Goal: Task Accomplishment & Management: Complete application form

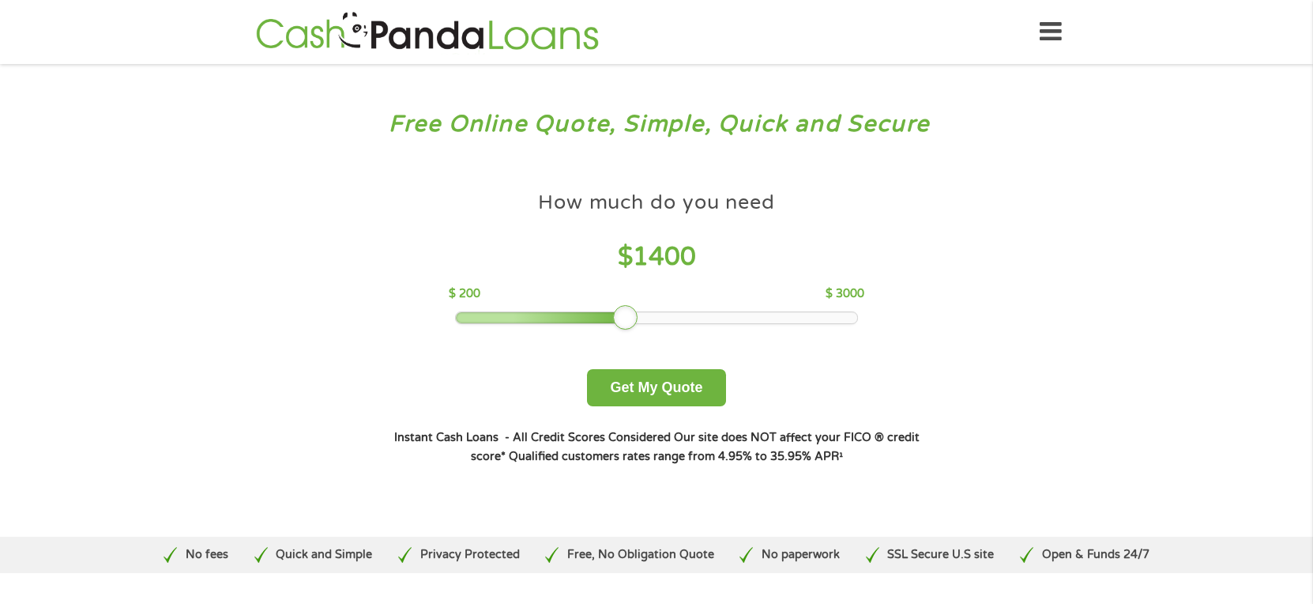
drag, startPoint x: 573, startPoint y: 318, endPoint x: 623, endPoint y: 312, distance: 51.0
click at [623, 312] on div at bounding box center [625, 317] width 25 height 25
drag, startPoint x: 624, startPoint y: 312, endPoint x: 636, endPoint y: 314, distance: 12.1
click at [636, 314] on div at bounding box center [639, 317] width 25 height 25
click at [682, 390] on button "Get My Quote" at bounding box center [656, 387] width 138 height 37
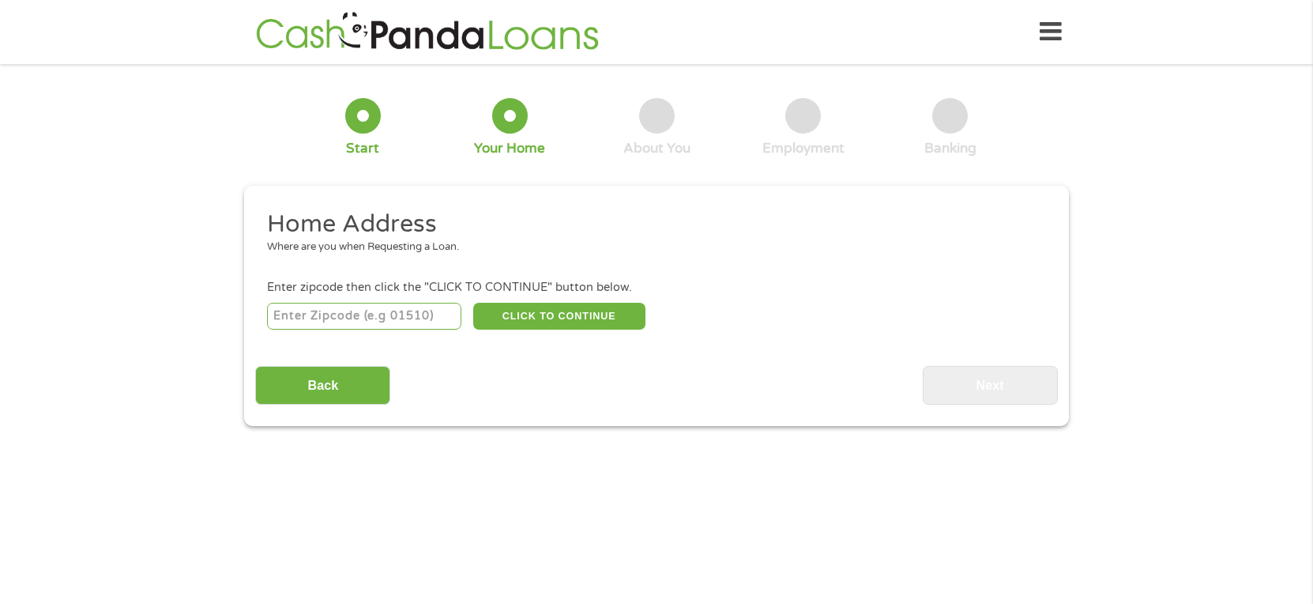
click at [394, 318] on input "number" at bounding box center [364, 316] width 195 height 27
type input "70769"
select select "Louisiana"
click at [571, 313] on button "CLICK TO CONTINUE" at bounding box center [559, 316] width 172 height 27
type input "70769"
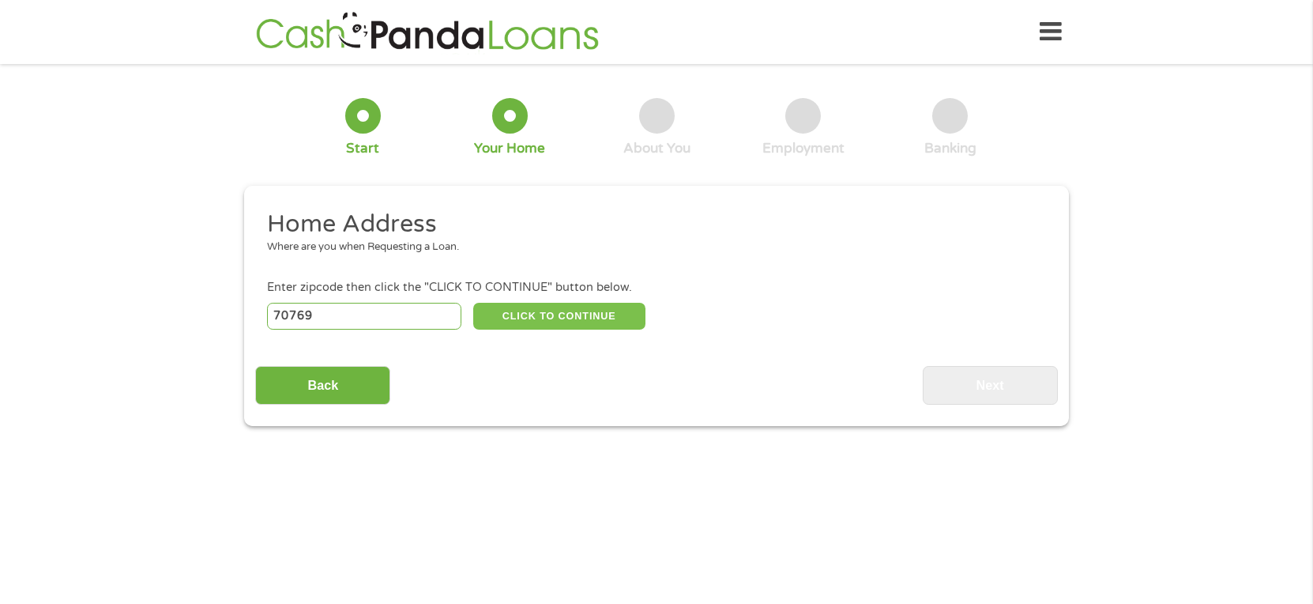
type input "Prairieville"
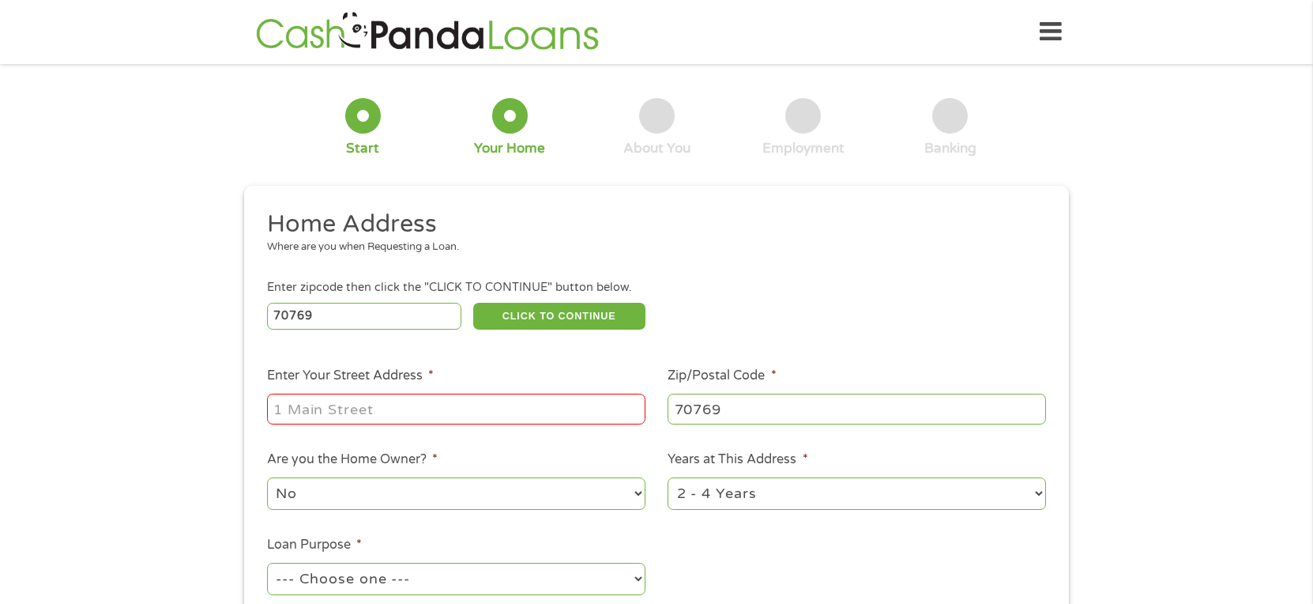
click at [401, 401] on input "Enter Your Street Address *" at bounding box center [456, 409] width 378 height 30
type input "18276 Manchac Place South"
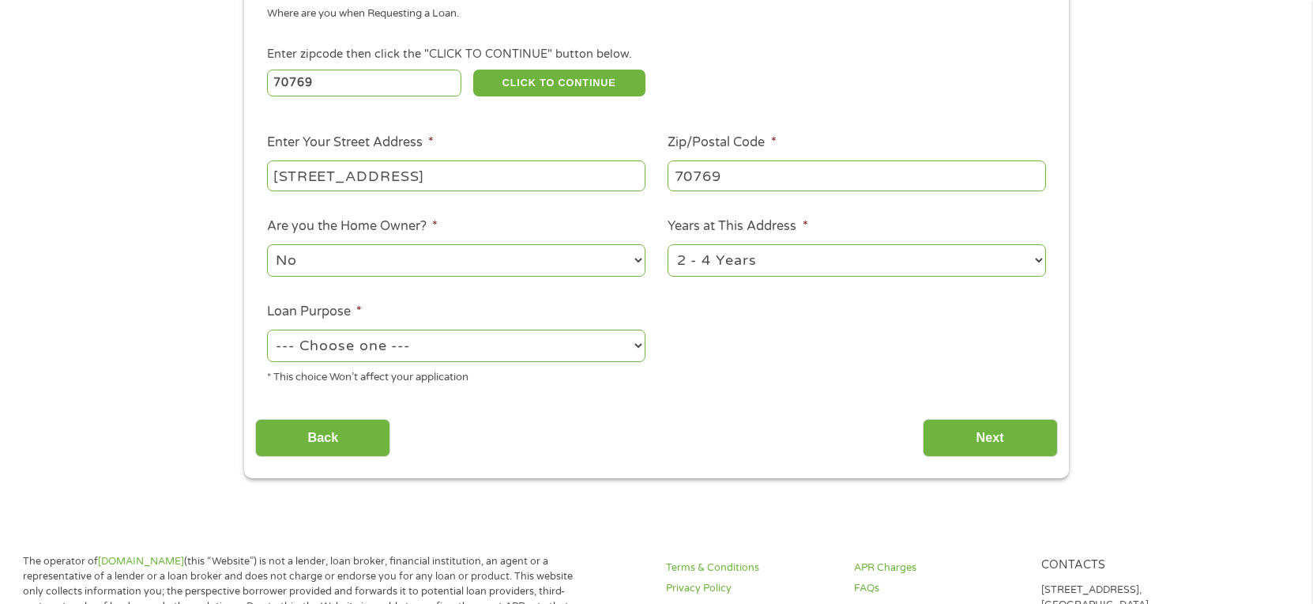
scroll to position [237, 0]
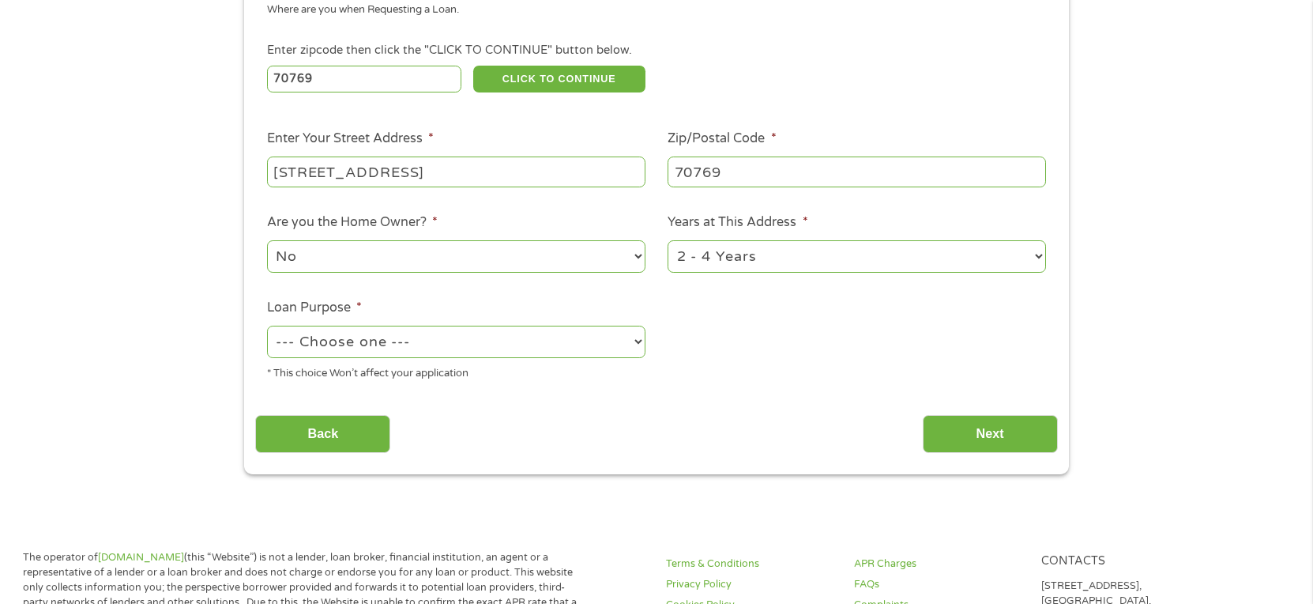
click at [719, 259] on select "1 Year or less 1 - 2 Years 2 - 4 Years Over 4 Years" at bounding box center [857, 256] width 378 height 32
select select "60months"
click at [668, 240] on select "1 Year or less 1 - 2 Years 2 - 4 Years Over 4 Years" at bounding box center [857, 256] width 378 height 32
click at [389, 259] on select "No Yes" at bounding box center [456, 256] width 378 height 32
select select "yes"
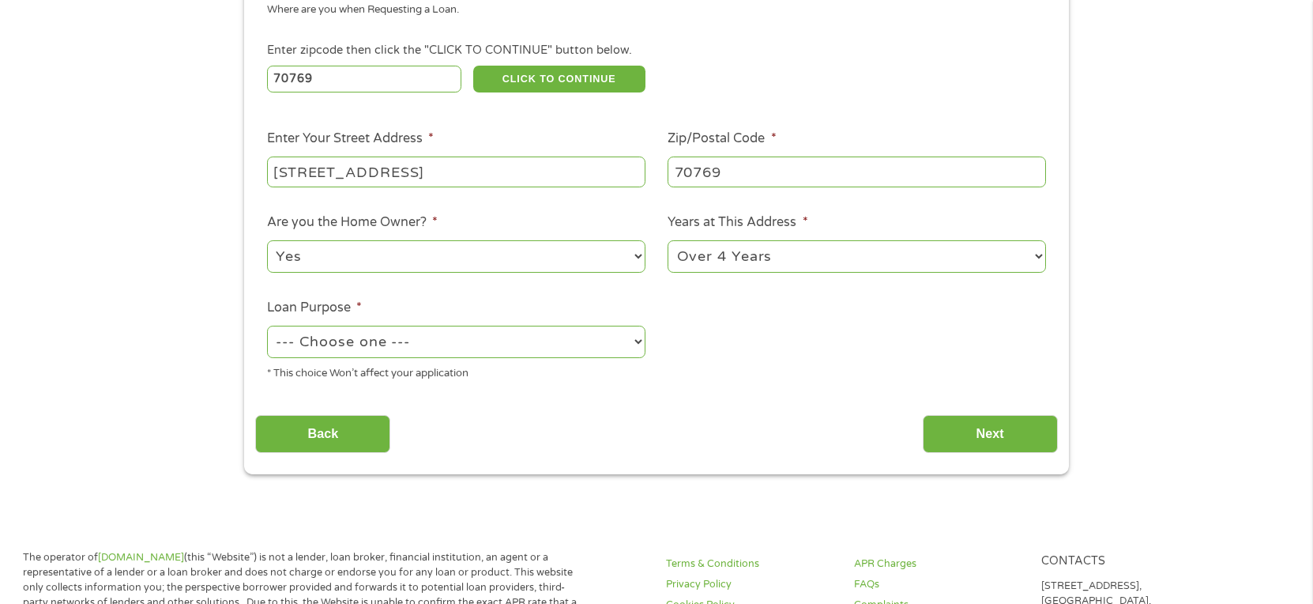
click at [267, 240] on select "No Yes" at bounding box center [456, 256] width 378 height 32
click at [391, 344] on select "--- Choose one --- Pay Bills Debt Consolidation Home Improvement Major Purchase…" at bounding box center [456, 342] width 378 height 32
select select "other"
click at [267, 326] on select "--- Choose one --- Pay Bills Debt Consolidation Home Improvement Major Purchase…" at bounding box center [456, 342] width 378 height 32
click at [1039, 423] on input "Next" at bounding box center [990, 434] width 135 height 39
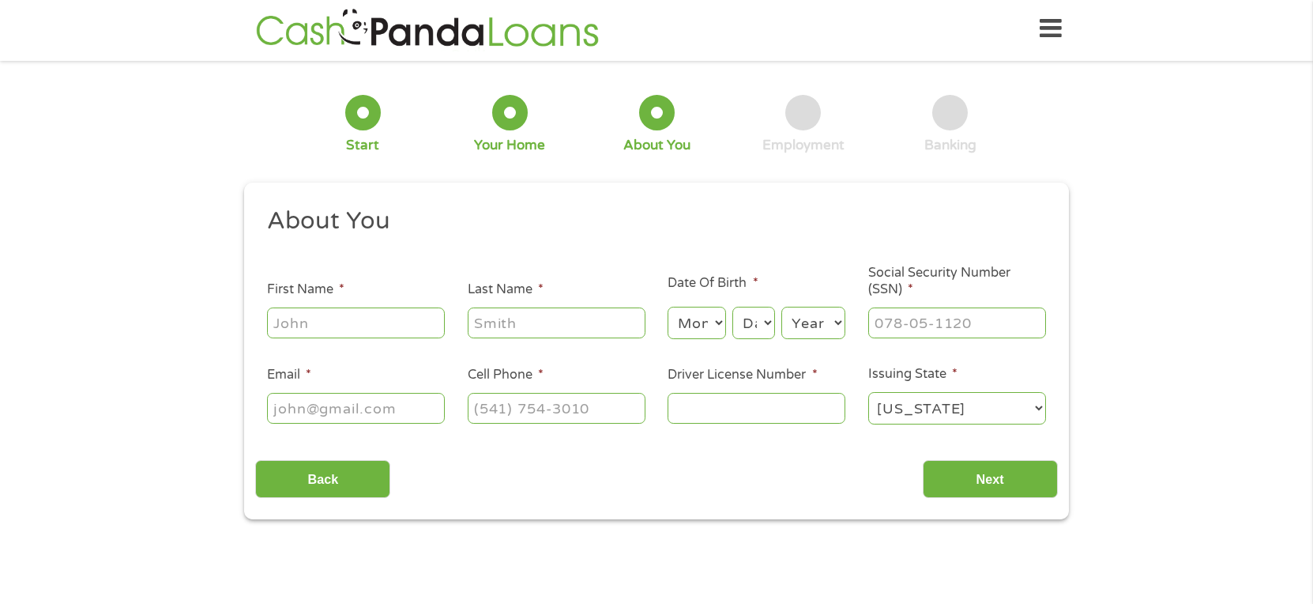
scroll to position [0, 0]
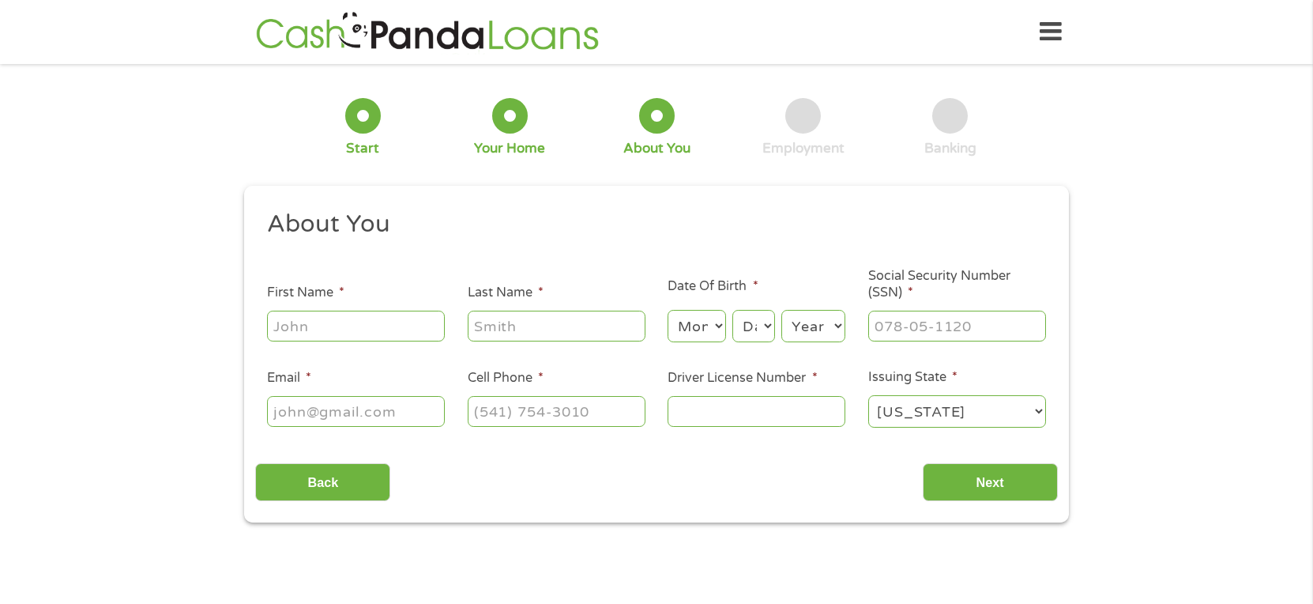
click at [345, 322] on input "First Name *" at bounding box center [356, 326] width 178 height 30
type input "Michael"
type input "Smith"
type input "smyant@yahoo.com"
type input "(501) 454-7753"
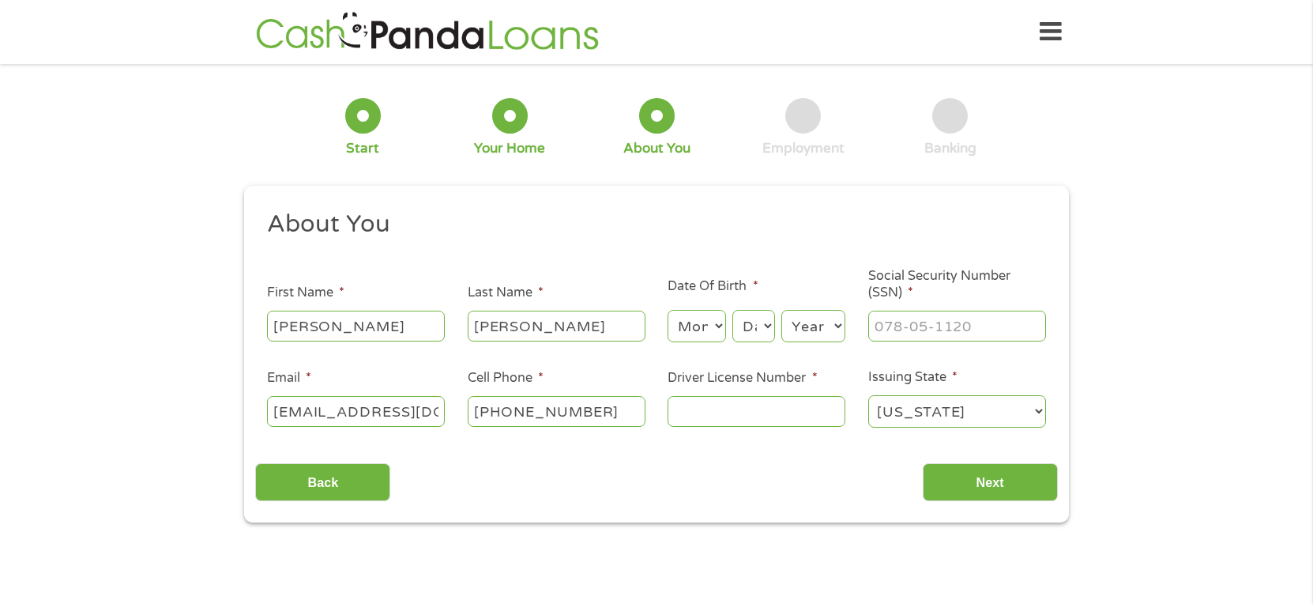
click at [706, 327] on select "Month 1 2 3 4 5 6 7 8 9 10 11 12" at bounding box center [697, 326] width 58 height 32
select select "4"
click at [668, 310] on select "Month 1 2 3 4 5 6 7 8 9 10 11 12" at bounding box center [697, 326] width 58 height 32
click at [759, 332] on select "Day 1 2 3 4 5 6 7 8 9 10 11 12 13 14 15 16 17 18 19 20 21 22 23 24 25 26 27 28 …" at bounding box center [754, 326] width 43 height 32
select select "28"
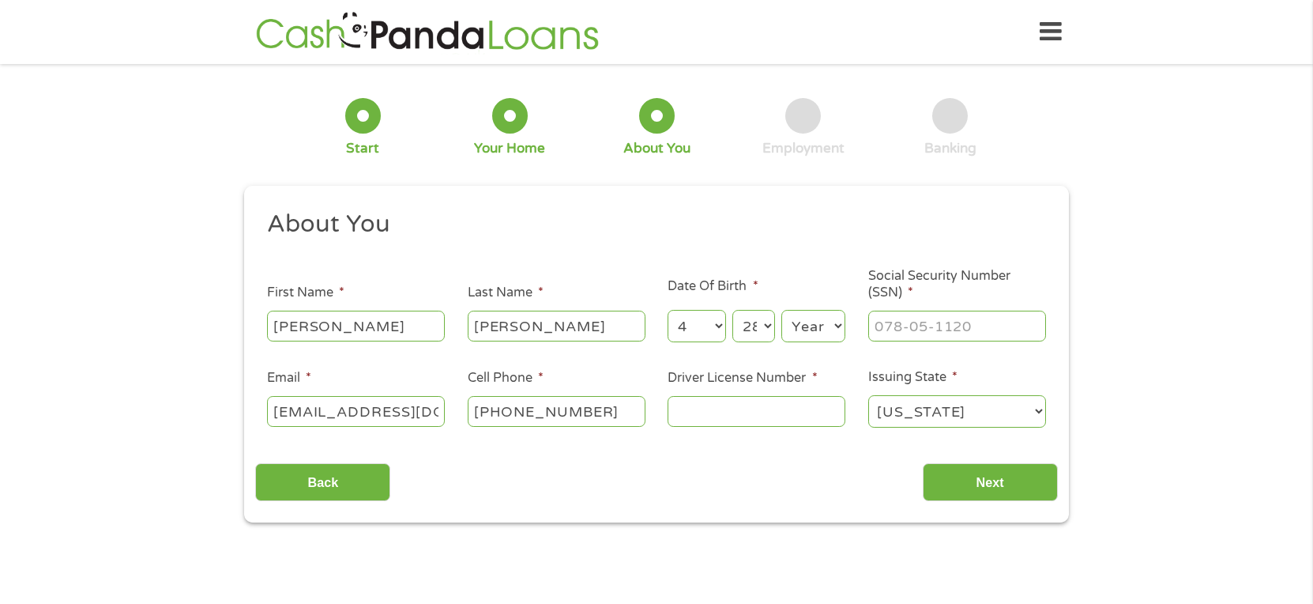
click at [733, 310] on select "Day 1 2 3 4 5 6 7 8 9 10 11 12 13 14 15 16 17 18 19 20 21 22 23 24 25 26 27 28 …" at bounding box center [754, 326] width 43 height 32
click at [828, 323] on select "Year 2007 2006 2005 2004 2003 2002 2001 2000 1999 1998 1997 1996 1995 1994 1993…" at bounding box center [813, 326] width 64 height 32
select select "1981"
click at [781, 310] on select "Year 2007 2006 2005 2004 2003 2002 2001 2000 1999 1998 1997 1996 1995 1994 1993…" at bounding box center [813, 326] width 64 height 32
click at [899, 333] on input "___-__-____" at bounding box center [957, 326] width 178 height 30
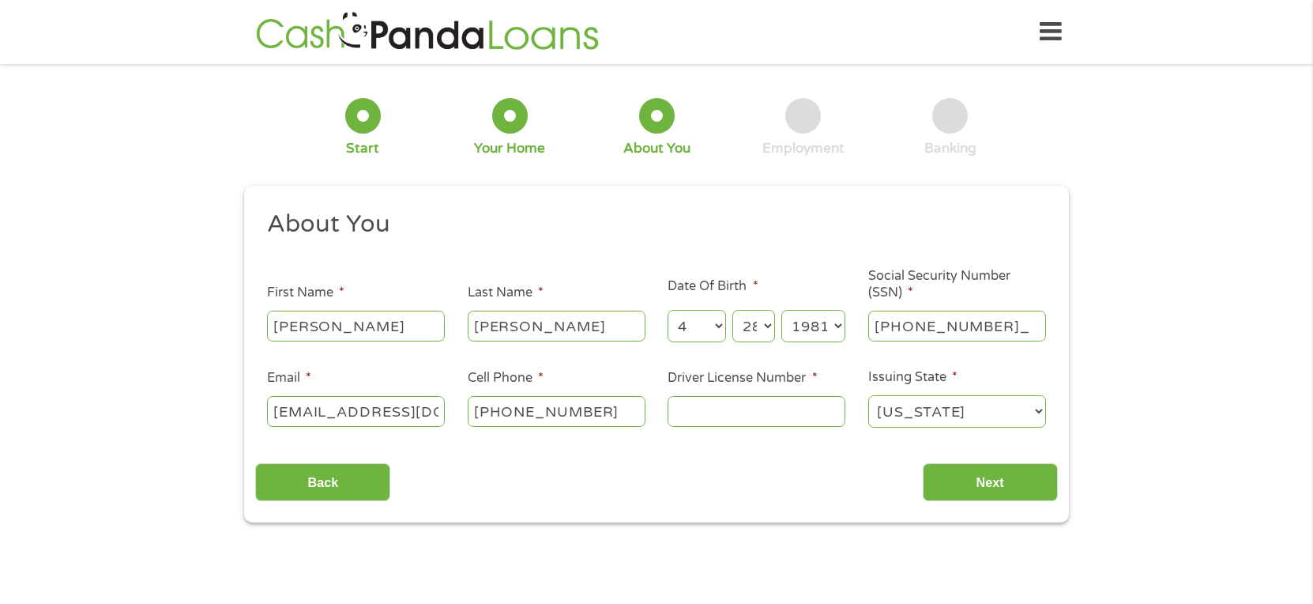
type input "430-47-3091"
click at [797, 413] on input "Driver License Number *" at bounding box center [757, 411] width 178 height 30
click at [808, 416] on input "Driver License Number *" at bounding box center [757, 411] width 178 height 30
type input "903620948"
click at [1004, 482] on input "Next" at bounding box center [990, 482] width 135 height 39
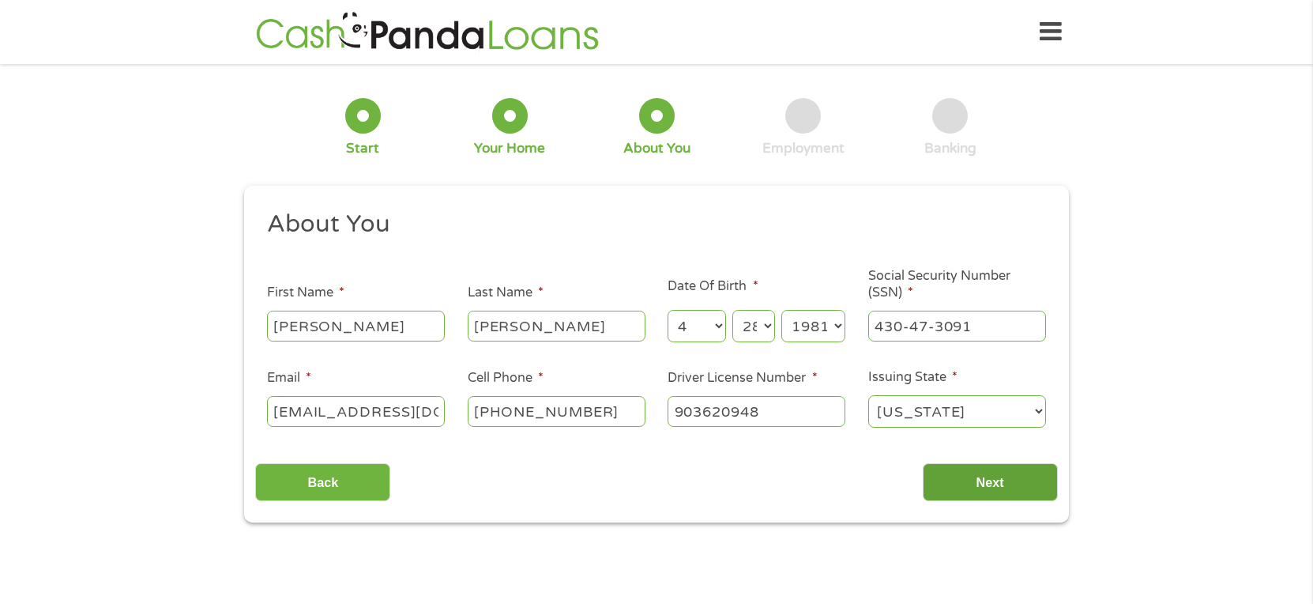
click at [982, 479] on input "Next" at bounding box center [990, 482] width 135 height 39
click at [1031, 483] on input "Next" at bounding box center [990, 482] width 135 height 39
click at [311, 477] on input "Back" at bounding box center [322, 482] width 135 height 39
click at [1000, 491] on input "Next" at bounding box center [990, 482] width 135 height 39
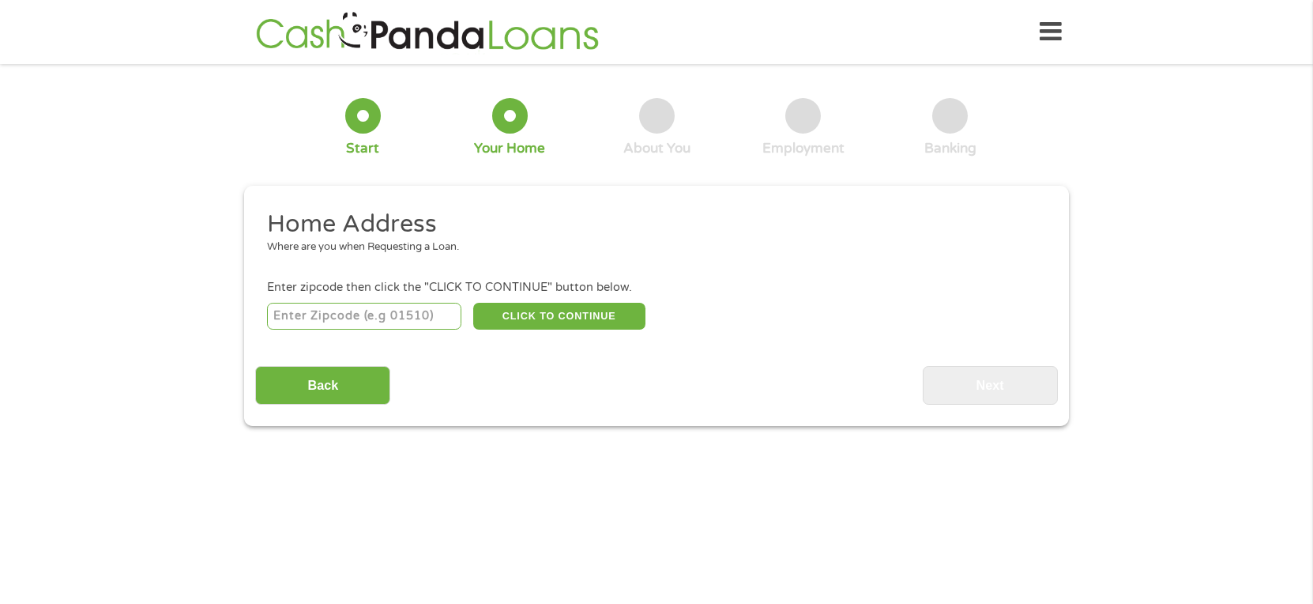
drag, startPoint x: 407, startPoint y: 314, endPoint x: 547, endPoint y: 352, distance: 144.7
click at [407, 314] on input "number" at bounding box center [364, 316] width 195 height 27
type input "70769"
click at [560, 309] on button "CLICK TO CONTINUE" at bounding box center [559, 316] width 172 height 27
type input "70769"
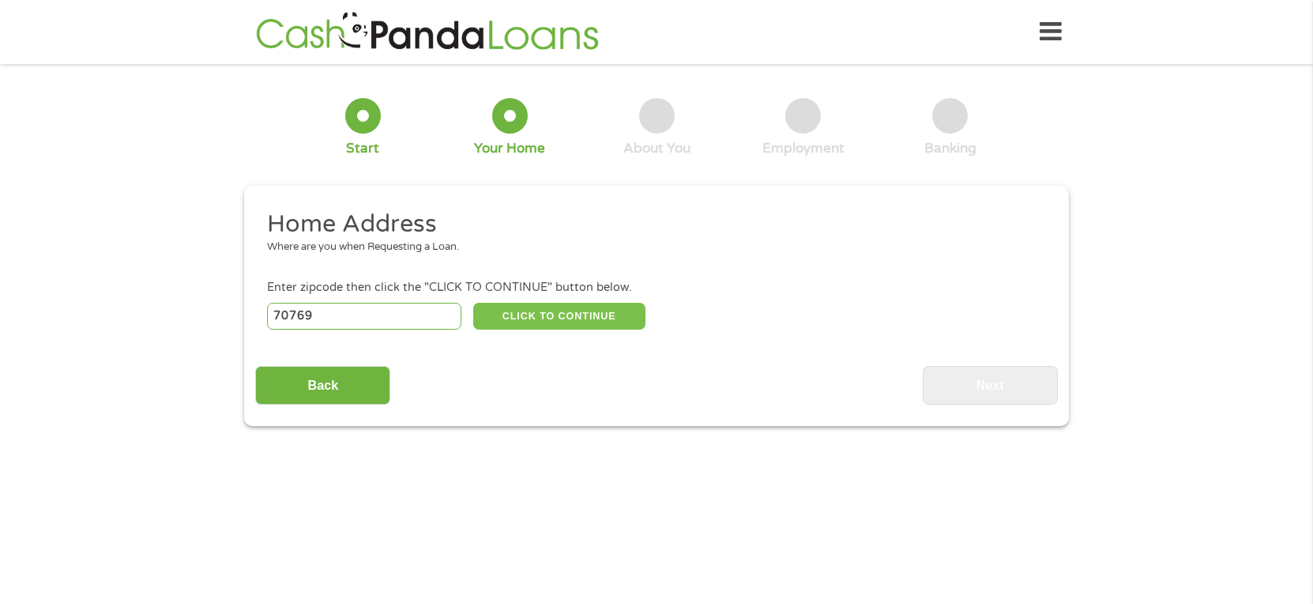
type input "Prairieville"
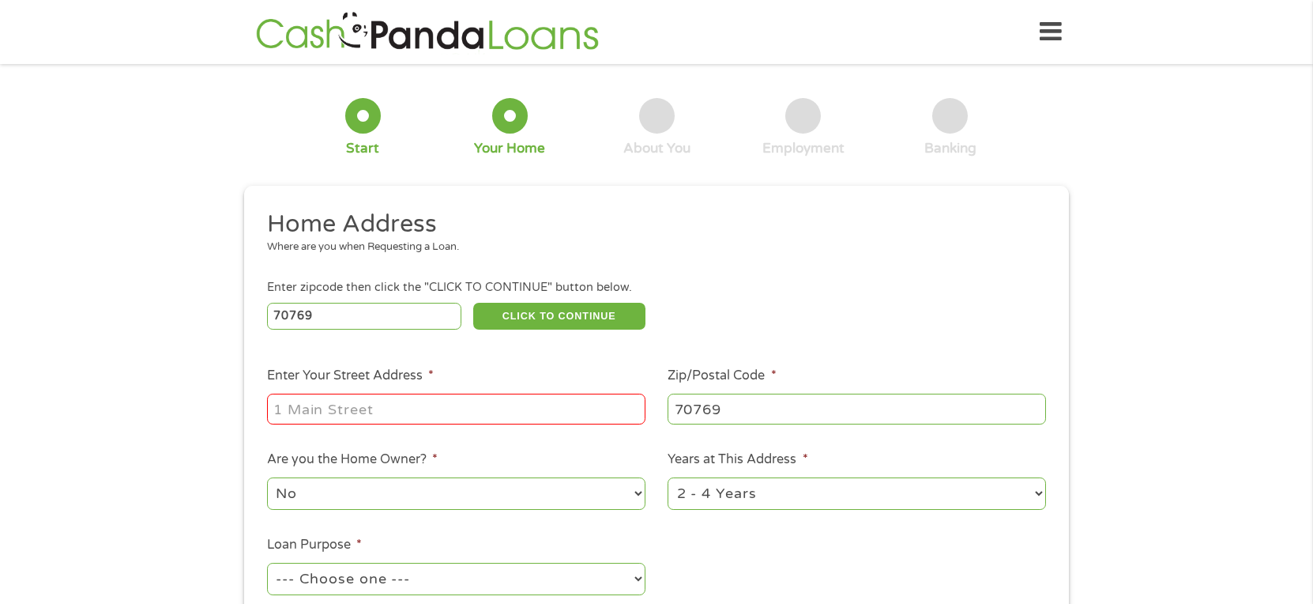
click at [488, 412] on input "Enter Your Street Address *" at bounding box center [456, 409] width 378 height 30
type input "18276 Manchac Place South"
click at [770, 499] on select "1 Year or less 1 - 2 Years 2 - 4 Years Over 4 Years" at bounding box center [857, 493] width 378 height 32
select select "60months"
click at [668, 477] on select "1 Year or less 1 - 2 Years 2 - 4 Years Over 4 Years" at bounding box center [857, 493] width 378 height 32
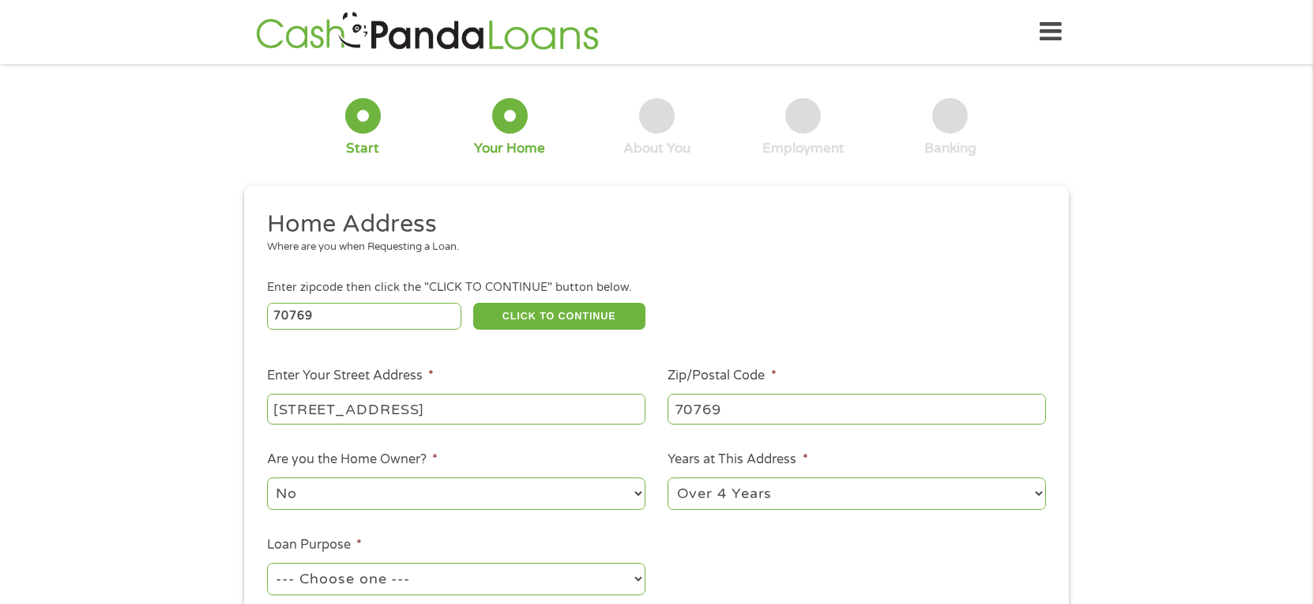
drag, startPoint x: 466, startPoint y: 491, endPoint x: 438, endPoint y: 499, distance: 29.7
click at [464, 491] on select "No Yes" at bounding box center [456, 493] width 378 height 32
select select "yes"
click at [267, 477] on select "No Yes" at bounding box center [456, 493] width 378 height 32
click at [379, 584] on select "--- Choose one --- Pay Bills Debt Consolidation Home Improvement Major Purchase…" at bounding box center [456, 579] width 378 height 32
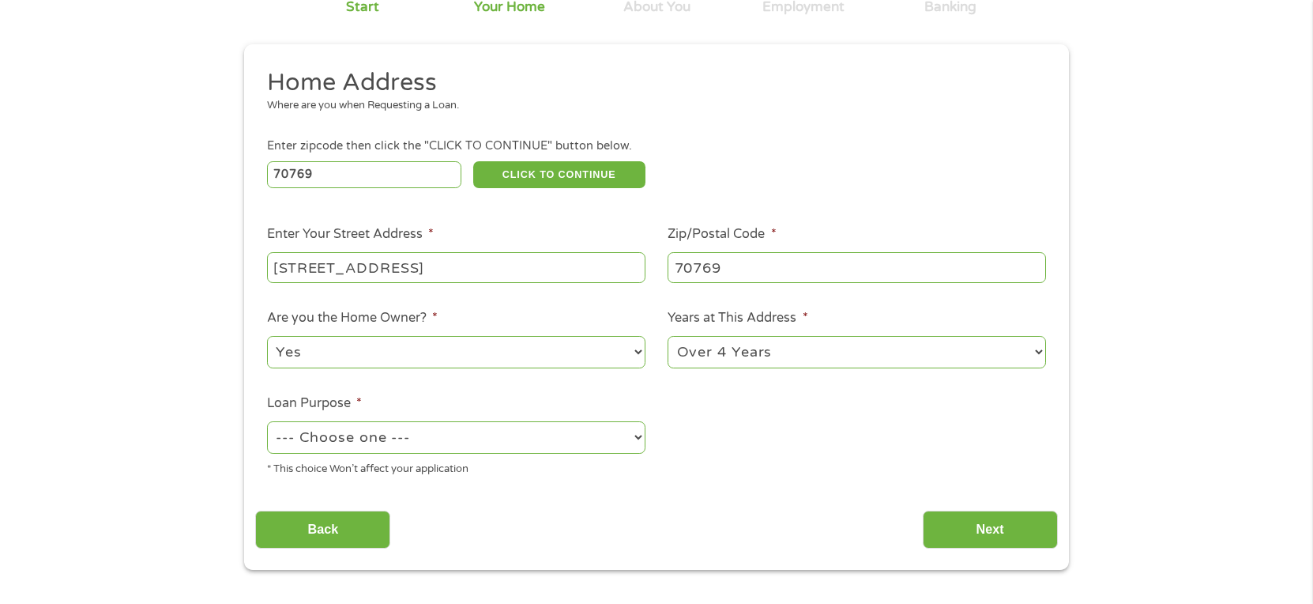
scroll to position [158, 0]
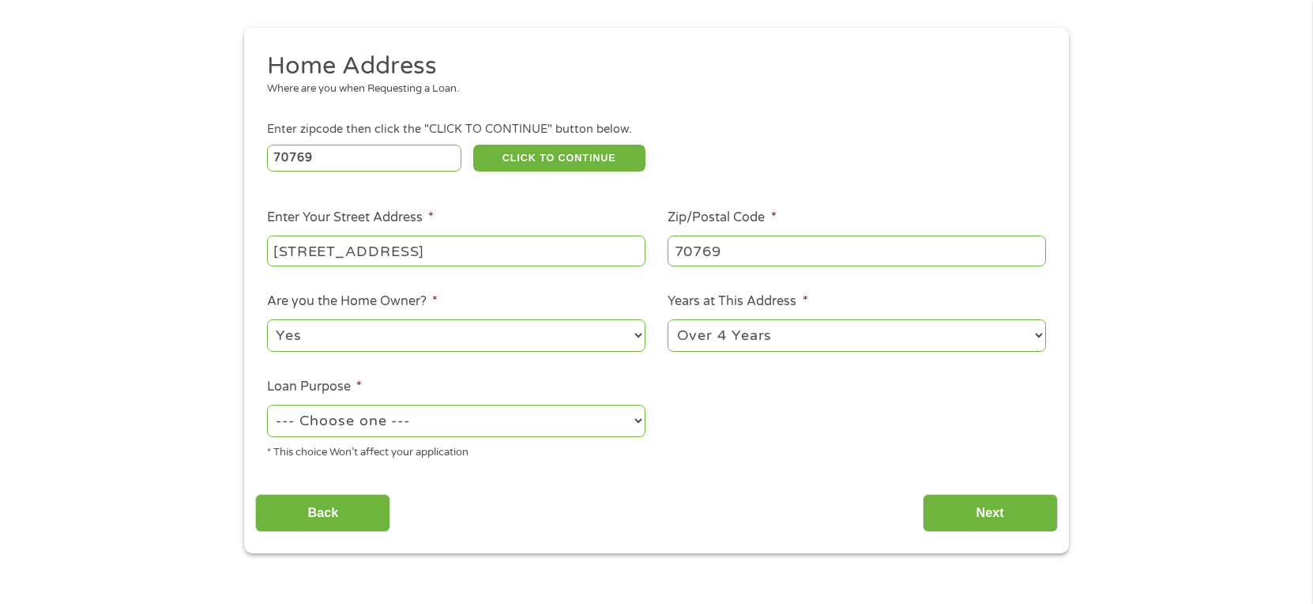
click at [335, 424] on select "--- Choose one --- Pay Bills Debt Consolidation Home Improvement Major Purchase…" at bounding box center [456, 421] width 378 height 32
select select "other"
click at [267, 405] on select "--- Choose one --- Pay Bills Debt Consolidation Home Improvement Major Purchase…" at bounding box center [456, 421] width 378 height 32
click at [977, 515] on input "Next" at bounding box center [990, 513] width 135 height 39
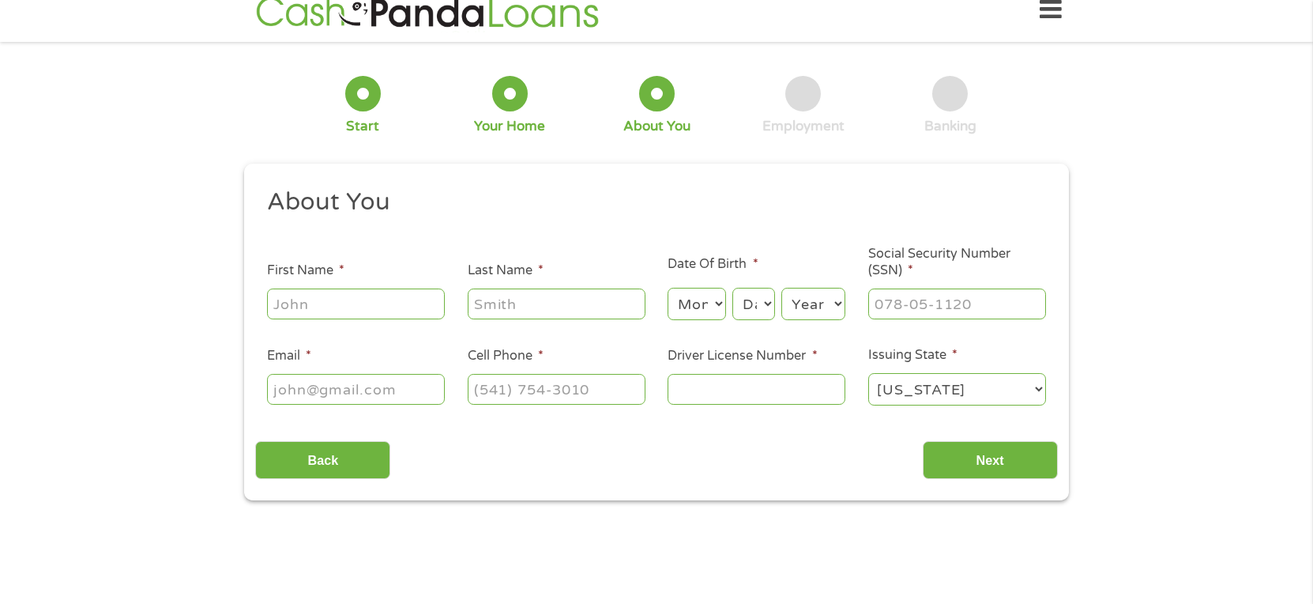
scroll to position [0, 0]
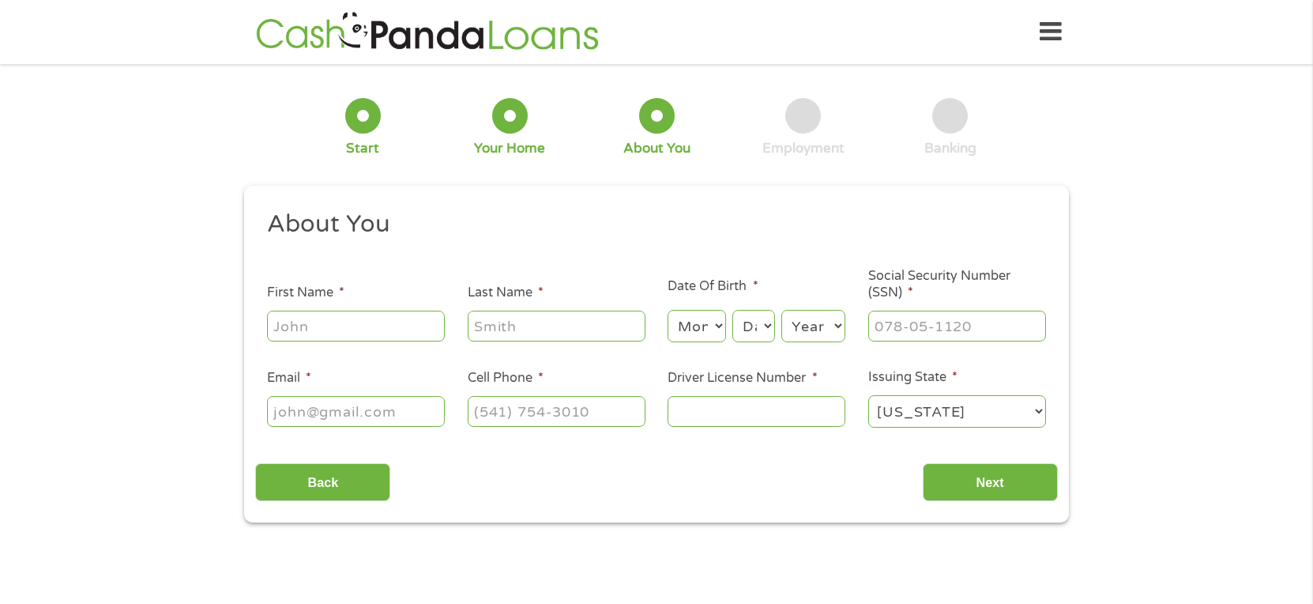
click at [385, 324] on input "First Name *" at bounding box center [356, 326] width 178 height 30
type input "Michael"
type input "Smith"
type input "smyant@yahoo.com"
type input "(501) 454-7753"
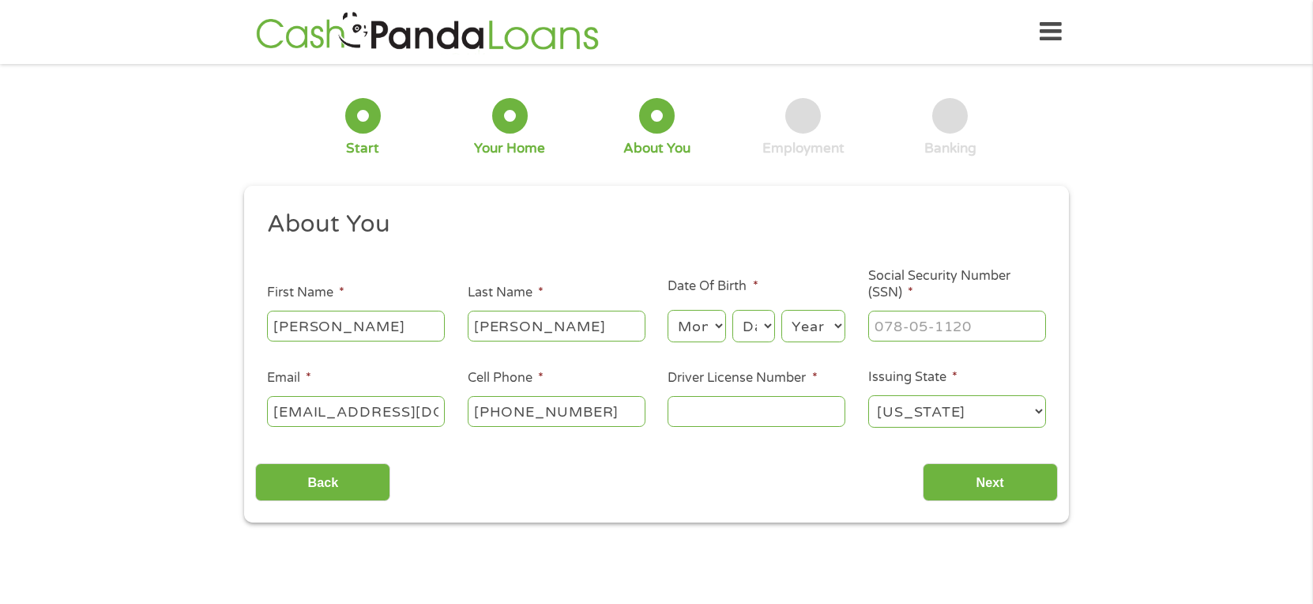
drag, startPoint x: 691, startPoint y: 324, endPoint x: 693, endPoint y: 341, distance: 17.5
click at [691, 327] on select "Month 1 2 3 4 5 6 7 8 9 10 11 12" at bounding box center [697, 326] width 58 height 32
select select "4"
click at [668, 310] on select "Month 1 2 3 4 5 6 7 8 9 10 11 12" at bounding box center [697, 326] width 58 height 32
click at [758, 330] on select "Day 1 2 3 4 5 6 7 8 9 10 11 12 13 14 15 16 17 18 19 20 21 22 23 24 25 26 27 28 …" at bounding box center [754, 326] width 43 height 32
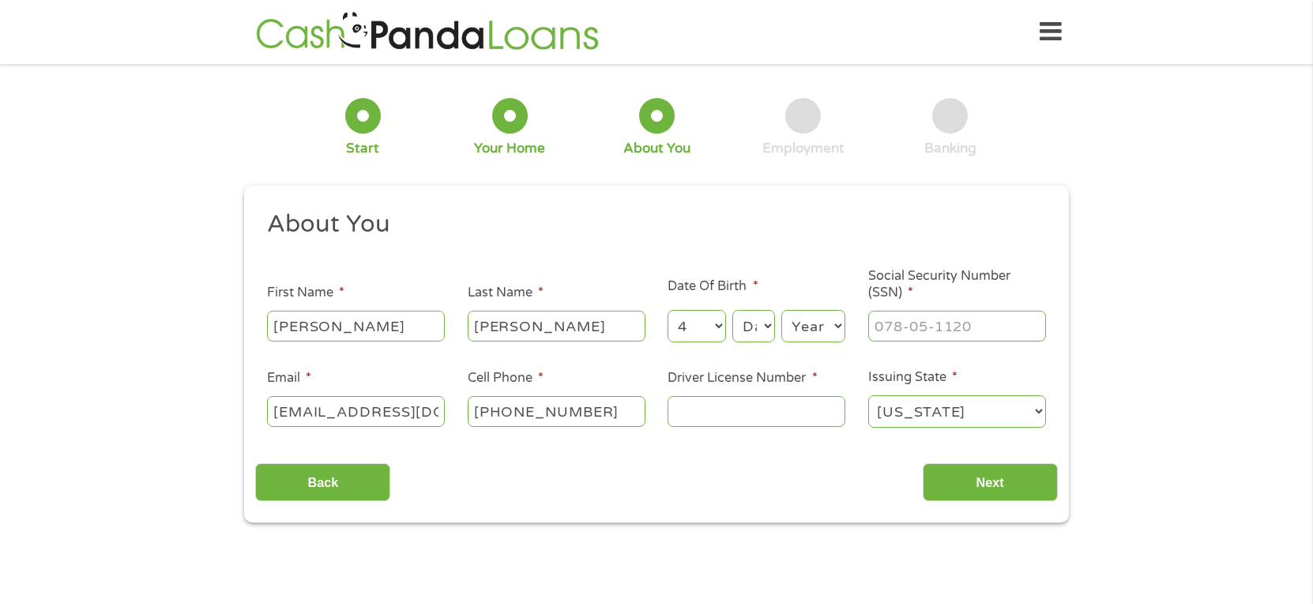
select select "28"
click at [733, 310] on select "Day 1 2 3 4 5 6 7 8 9 10 11 12 13 14 15 16 17 18 19 20 21 22 23 24 25 26 27 28 …" at bounding box center [754, 326] width 43 height 32
click at [798, 326] on select "Year 2007 2006 2005 2004 2003 2002 2001 2000 1999 1998 1997 1996 1995 1994 1993…" at bounding box center [813, 326] width 64 height 32
select select "1981"
click at [781, 310] on select "Year 2007 2006 2005 2004 2003 2002 2001 2000 1999 1998 1997 1996 1995 1994 1993…" at bounding box center [813, 326] width 64 height 32
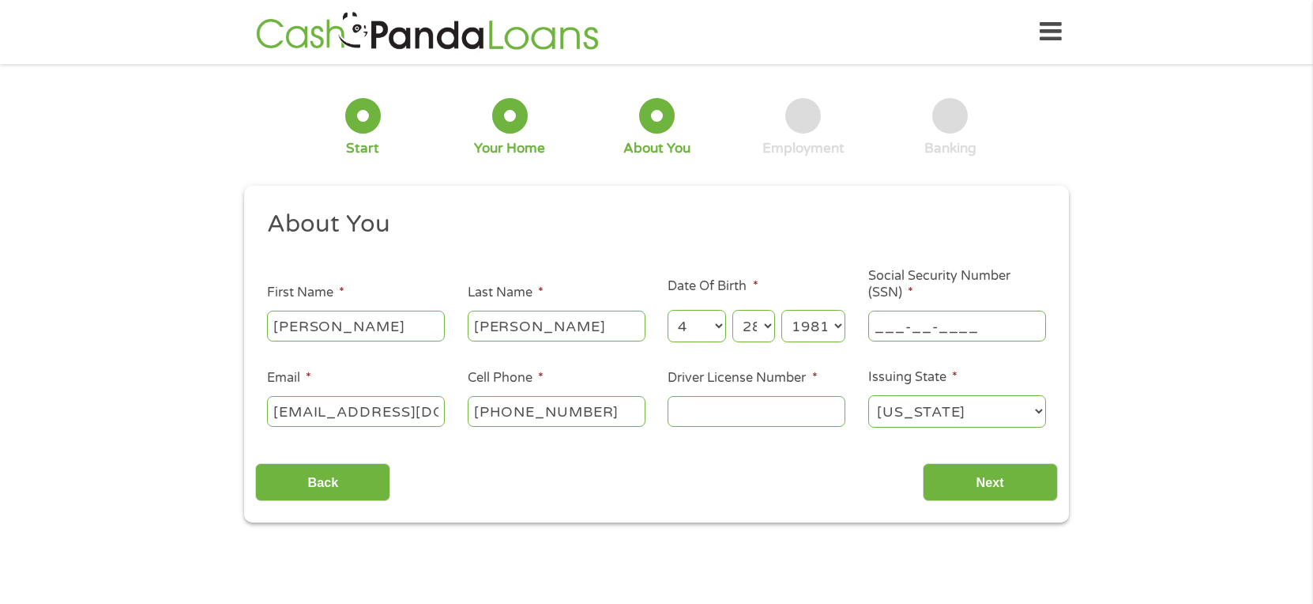
click at [890, 319] on input "___-__-____" at bounding box center [957, 326] width 178 height 30
type input "430-47-3091"
click at [768, 423] on input "Driver License Number *" at bounding box center [757, 411] width 178 height 30
type input "903620948"
click at [1006, 486] on input "Next" at bounding box center [990, 482] width 135 height 39
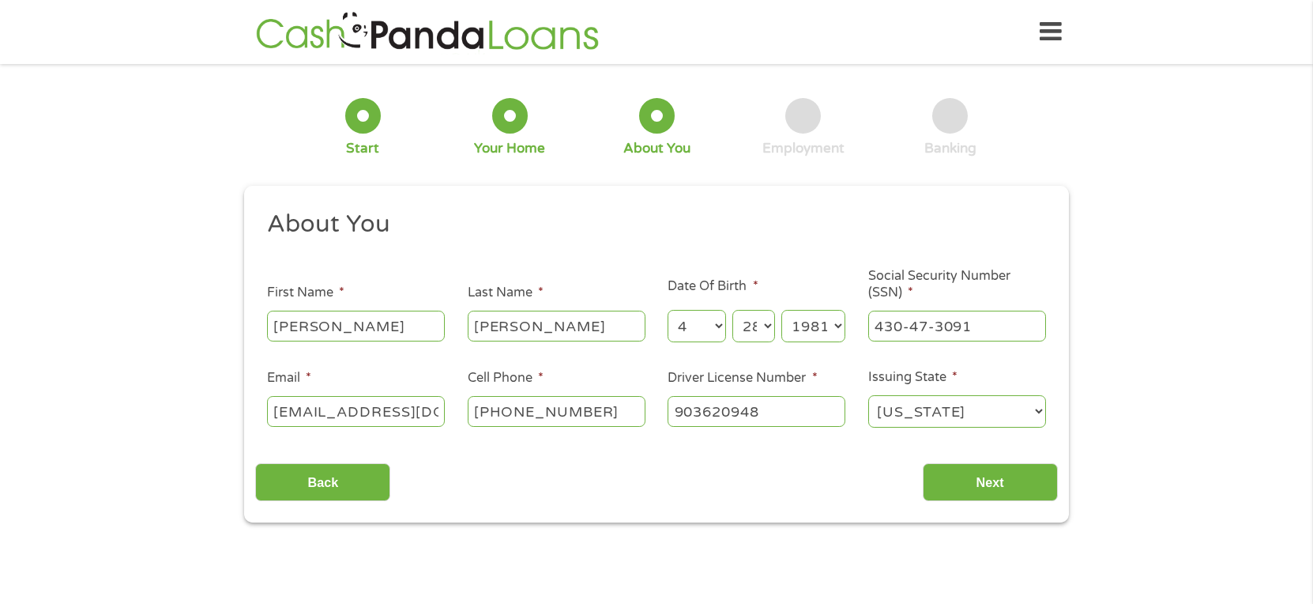
drag, startPoint x: 970, startPoint y: 391, endPoint x: 974, endPoint y: 404, distance: 13.5
click at [970, 392] on li "Issuing State * Alabama Alaska Arizona Arkansas California Colorado Connecticut…" at bounding box center [957, 398] width 201 height 62
click at [974, 408] on select "Alabama Alaska Arizona Arkansas California Colorado Connecticut Delaware Distri…" at bounding box center [957, 411] width 178 height 32
select select "Arkansas"
click at [868, 395] on select "Alabama Alaska Arizona Arkansas California Colorado Connecticut Delaware Distri…" at bounding box center [957, 411] width 178 height 32
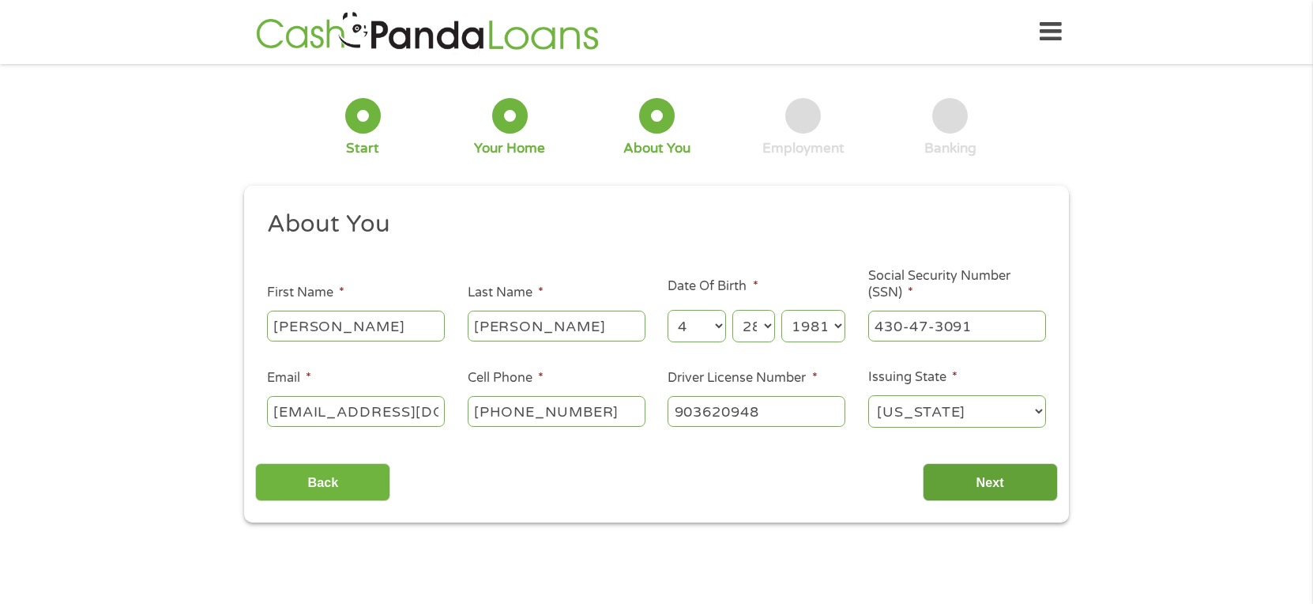
click at [981, 482] on input "Next" at bounding box center [990, 482] width 135 height 39
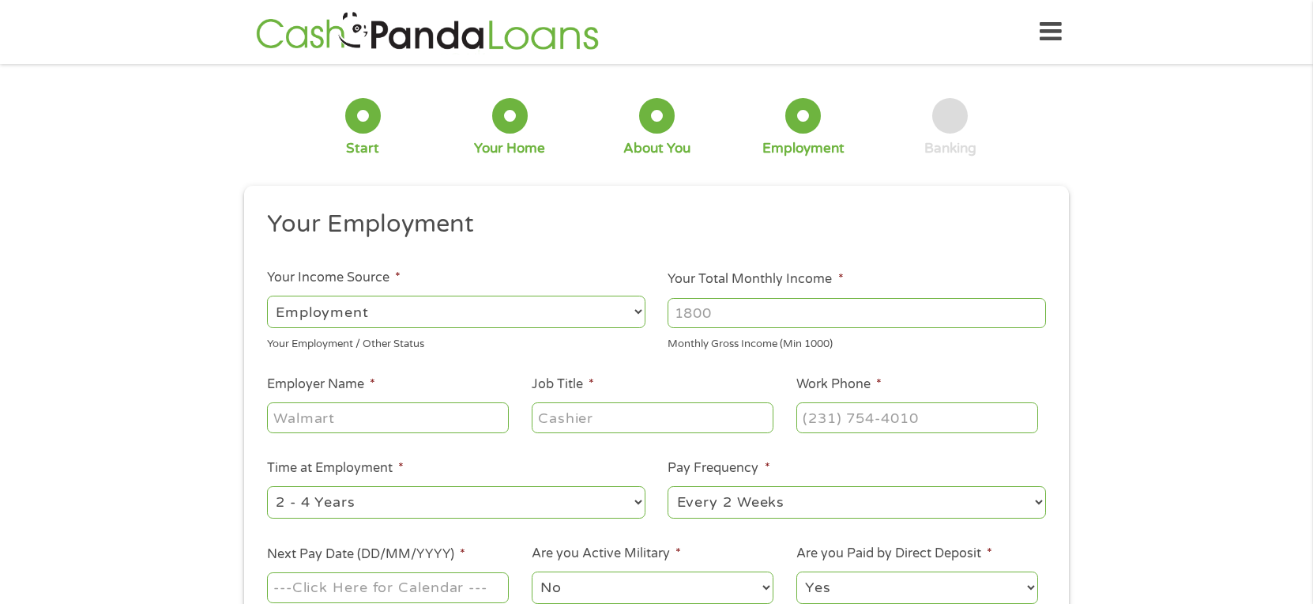
scroll to position [6, 6]
click at [394, 312] on select "--- Choose one --- Employment Self Employed Benefits" at bounding box center [456, 312] width 378 height 32
click at [267, 296] on select "--- Choose one --- Employment Self Employed Benefits" at bounding box center [456, 312] width 378 height 32
click at [759, 308] on input "Your Total Monthly Income *" at bounding box center [857, 313] width 378 height 30
type input "11800"
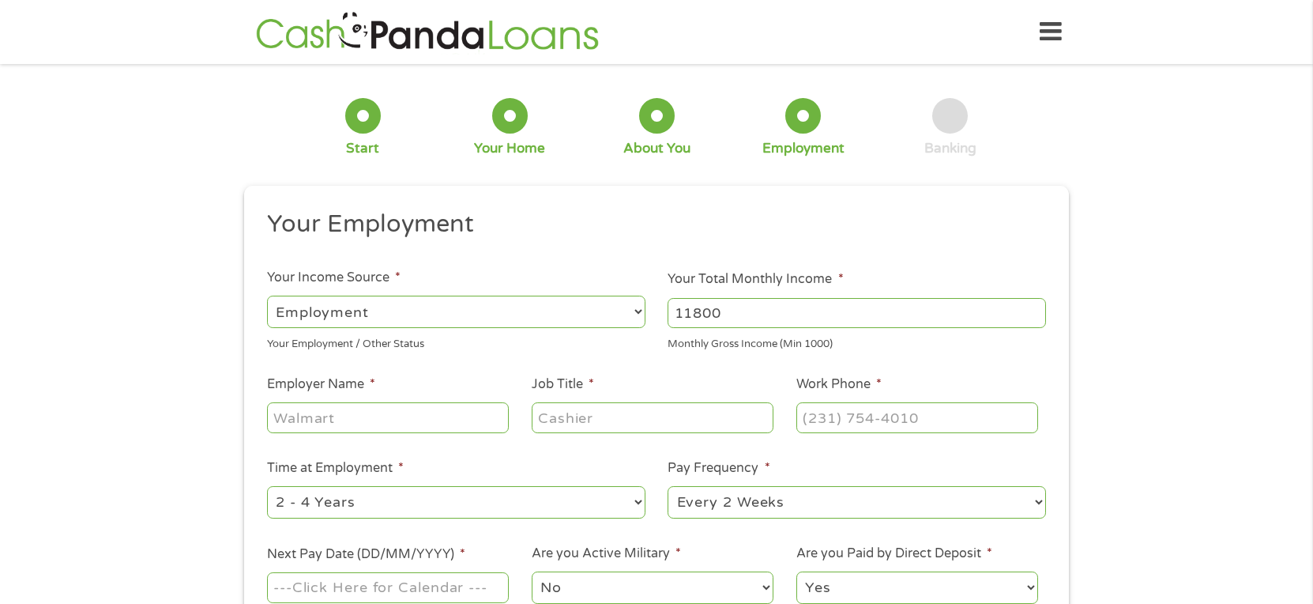
click at [360, 416] on input "Employer Name *" at bounding box center [388, 417] width 242 height 30
type input "Hunt Guillot and Associates"
type input "Designer"
type input "(225) ___-____"
click at [815, 424] on input "(___) ___-____" at bounding box center [918, 417] width 242 height 30
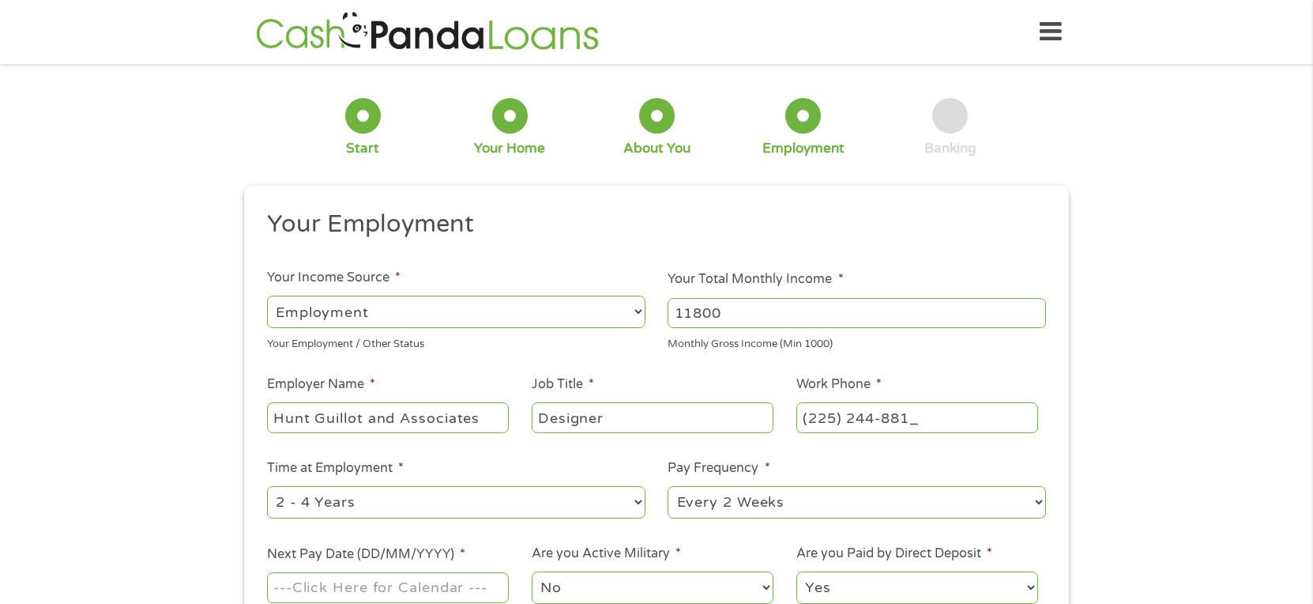
type input "(225) 244-8819"
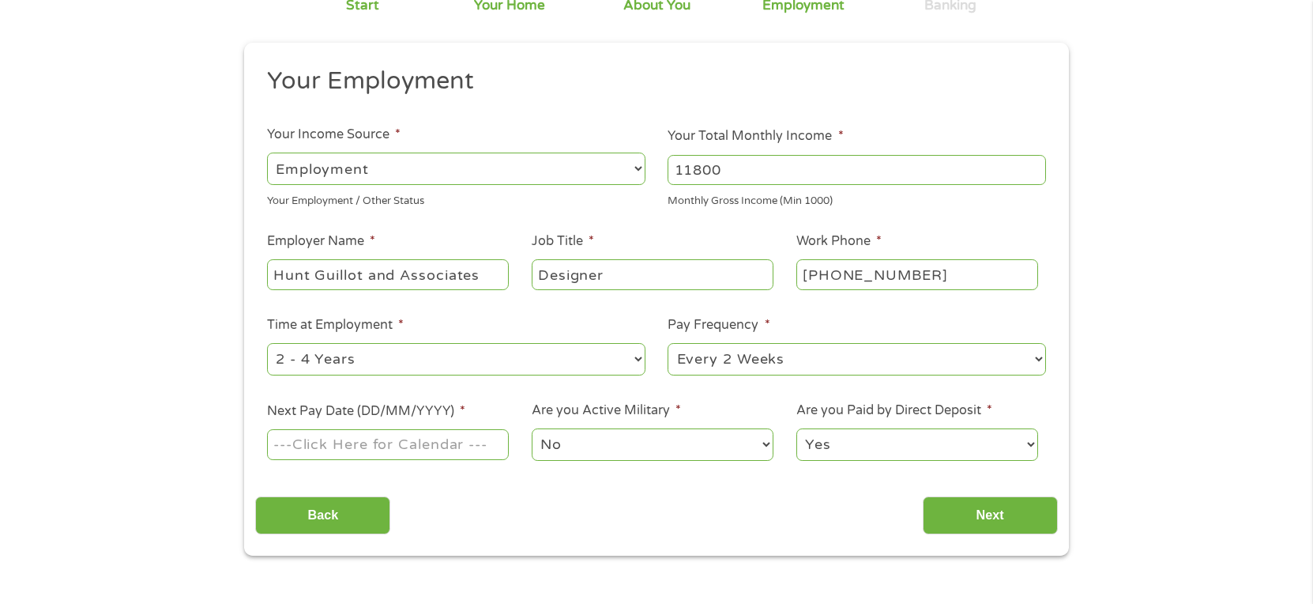
scroll to position [158, 0]
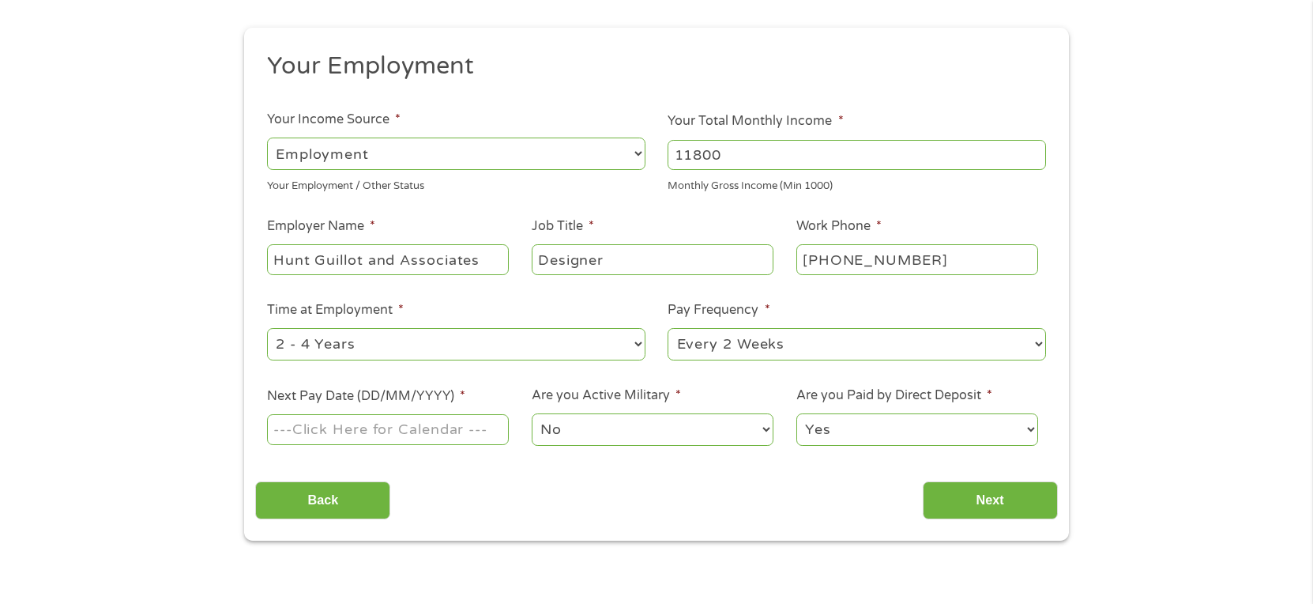
click at [446, 350] on select "--- Choose one --- 1 Year or less 1 - 2 Years 2 - 4 Years Over 4 Years" at bounding box center [456, 344] width 378 height 32
select select "60months"
click at [267, 328] on select "--- Choose one --- 1 Year or less 1 - 2 Years 2 - 4 Years Over 4 Years" at bounding box center [456, 344] width 378 height 32
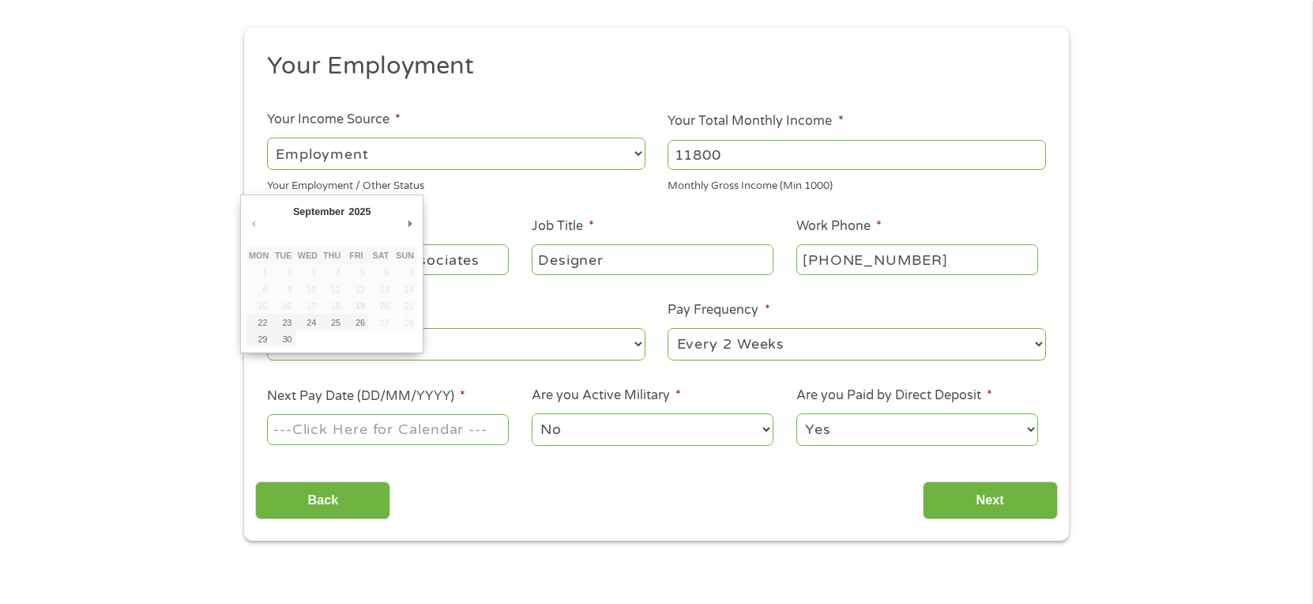
click at [405, 432] on input "Next Pay Date (DD/MM/YYYY) *" at bounding box center [388, 429] width 242 height 30
type input "26/09/2025"
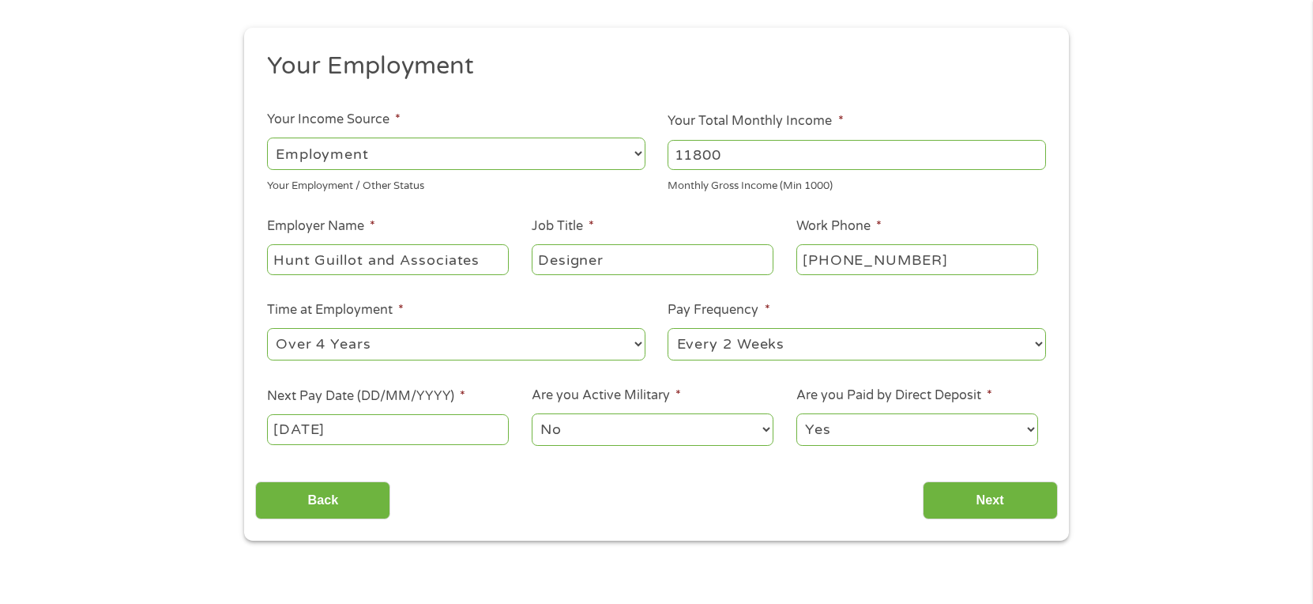
click at [620, 428] on select "No Yes" at bounding box center [653, 429] width 242 height 32
click at [914, 427] on select "Yes No" at bounding box center [918, 429] width 242 height 32
click at [1034, 508] on input "Next" at bounding box center [990, 500] width 135 height 39
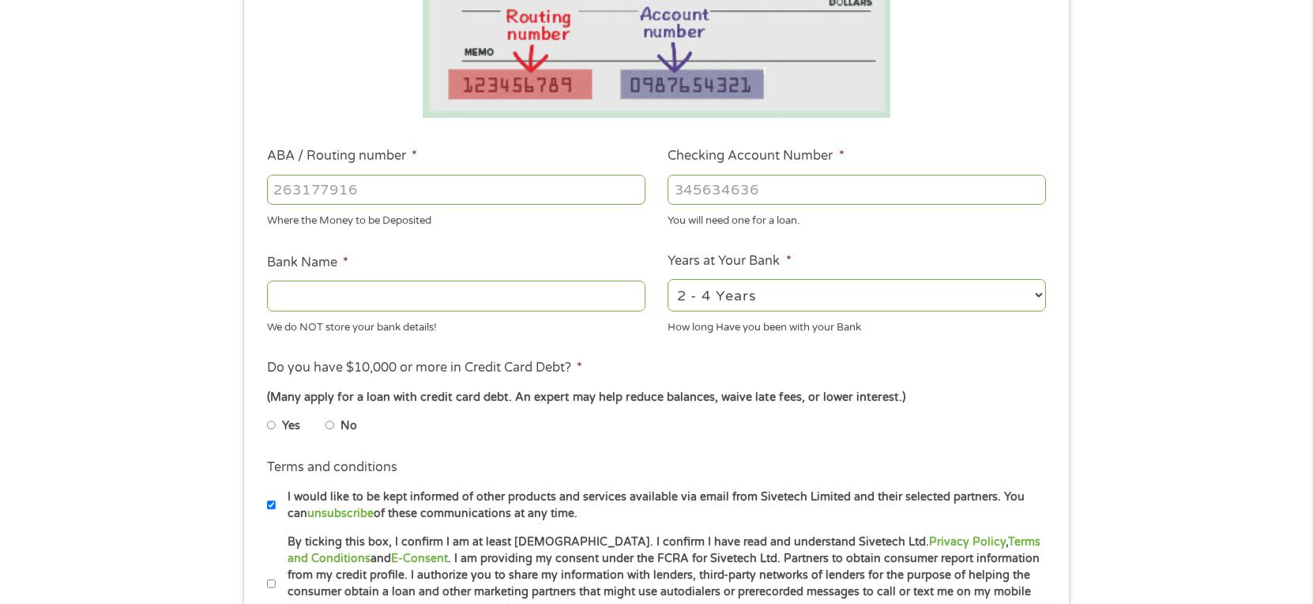
scroll to position [395, 0]
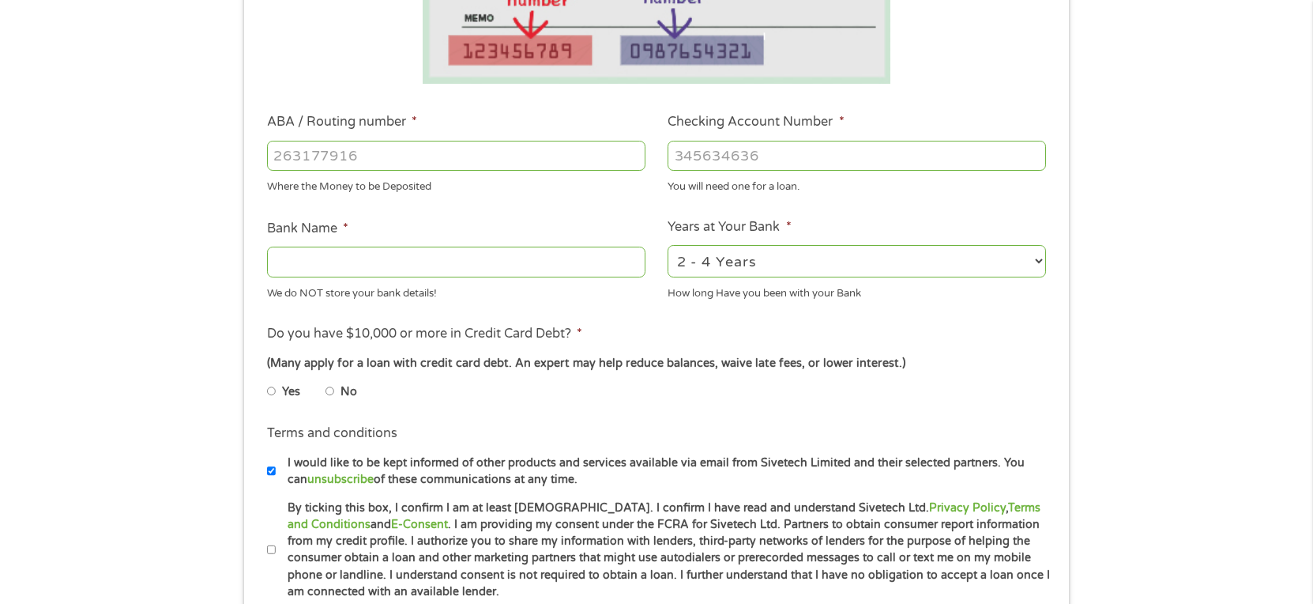
click at [356, 156] on input "ABA / Routing number *" at bounding box center [456, 156] width 378 height 30
type input "06503626"
click at [715, 153] on input "Checking Account Number *" at bounding box center [857, 156] width 378 height 30
type input "0369623287"
click at [491, 273] on input "Bank Name *" at bounding box center [456, 262] width 378 height 30
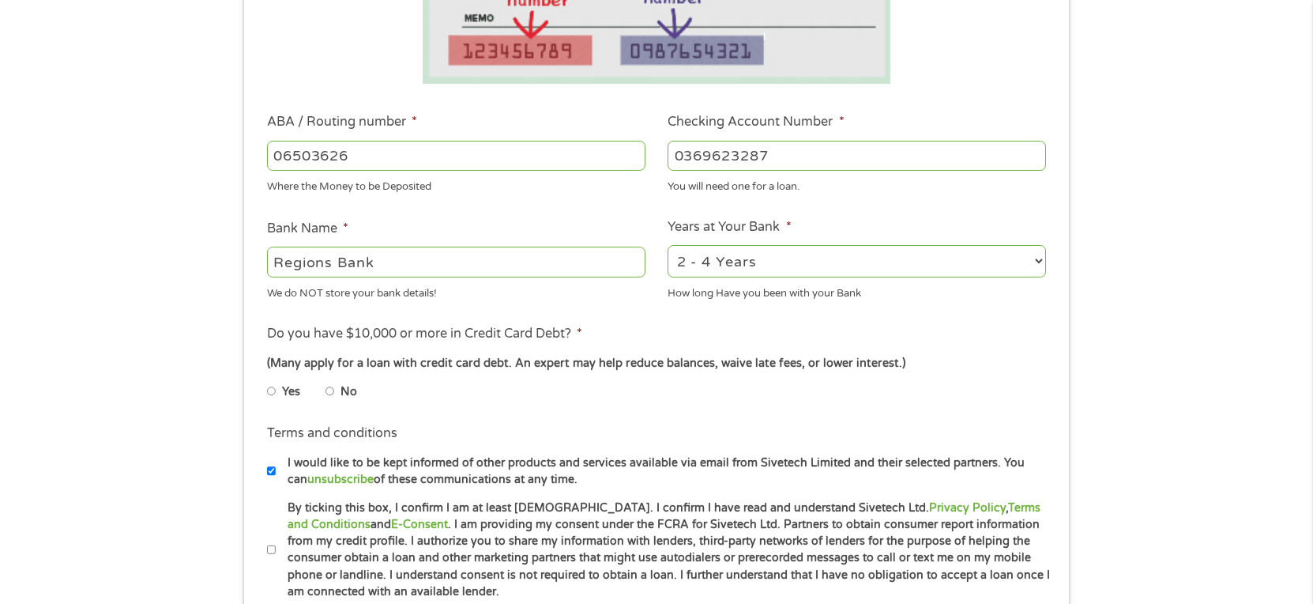
type input "Regions Bank"
click at [715, 264] on select "2 - 4 Years 6 - 12 Months 1 - 2 Years Over 4 Years" at bounding box center [857, 261] width 378 height 32
select select "60months"
click at [668, 245] on select "2 - 4 Years 6 - 12 Months 1 - 2 Years Over 4 Years" at bounding box center [857, 261] width 378 height 32
click at [333, 389] on input "No" at bounding box center [330, 390] width 9 height 25
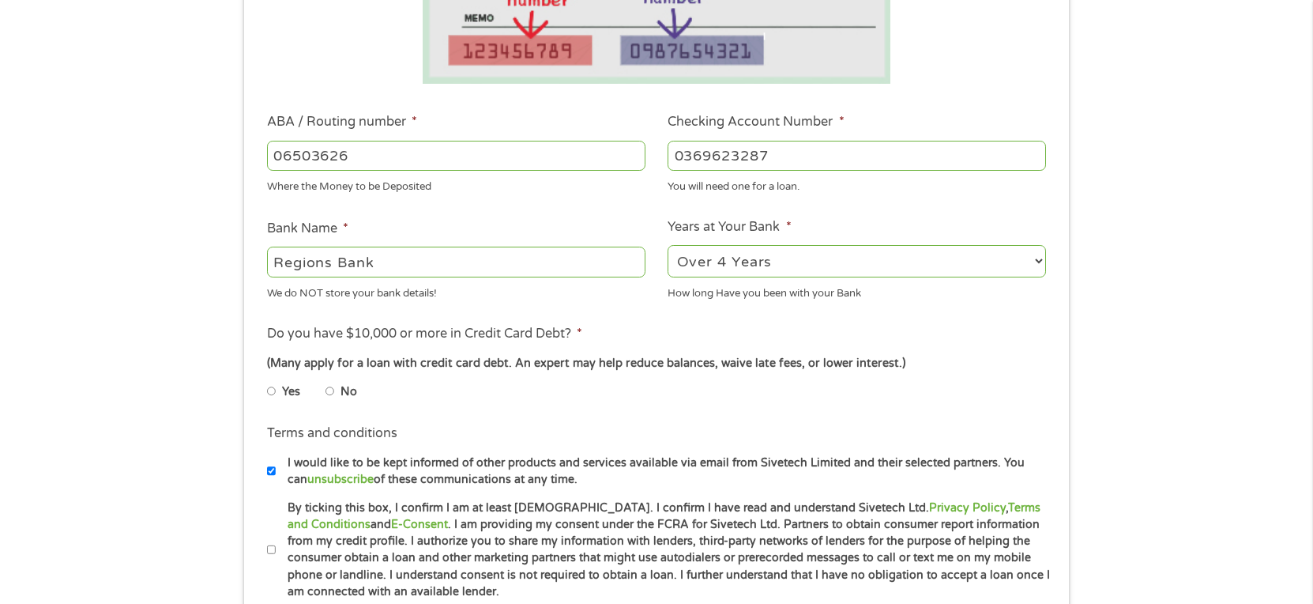
radio input "true"
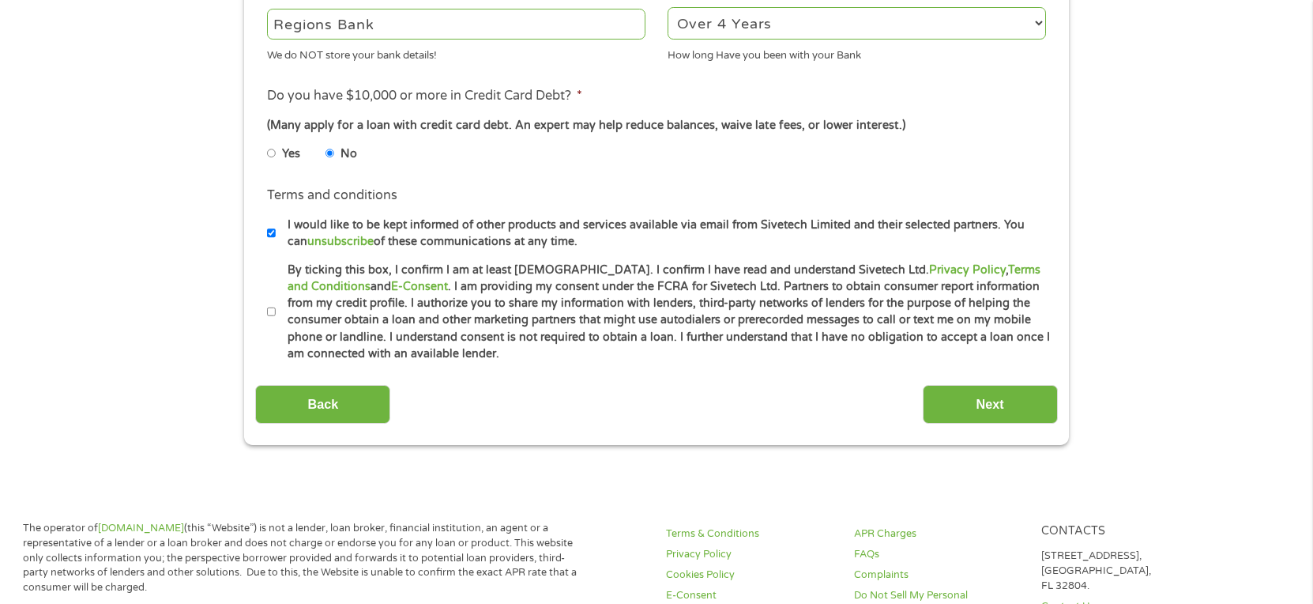
scroll to position [711, 0]
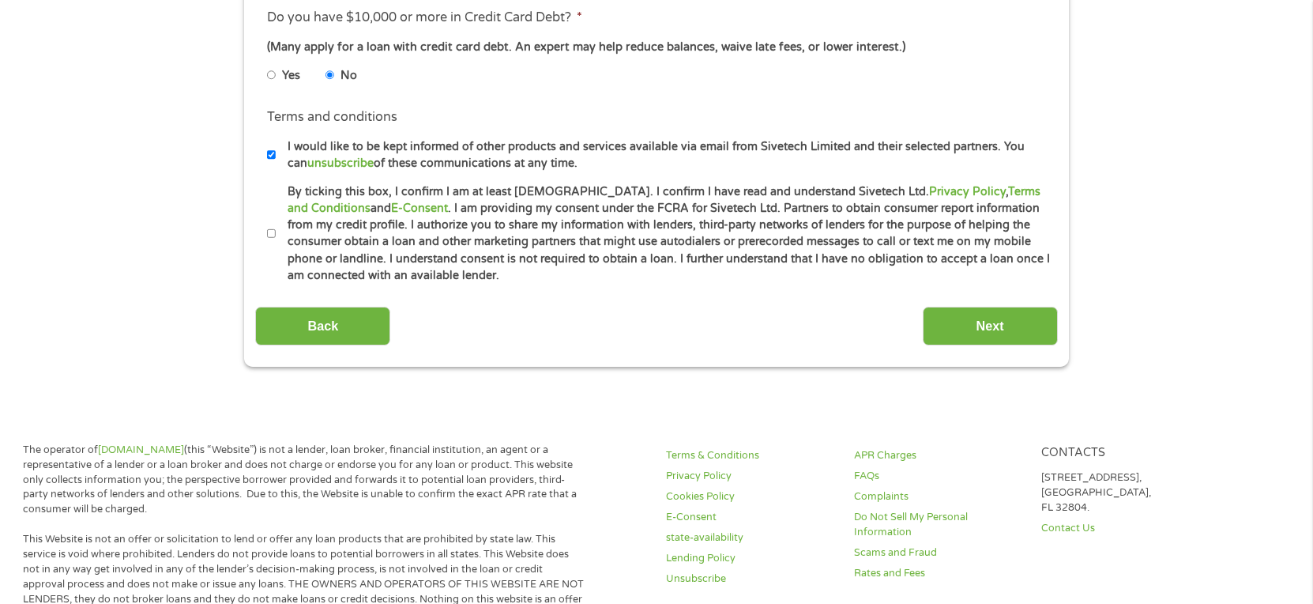
click at [268, 156] on input "I would like to be kept informed of other products and services available via e…" at bounding box center [271, 154] width 9 height 25
checkbox input "false"
click at [269, 235] on input "By ticking this box, I confirm I am at least 18 years old. I confirm I have rea…" at bounding box center [271, 233] width 9 height 25
checkbox input "true"
click at [1011, 324] on input "Next" at bounding box center [990, 326] width 135 height 39
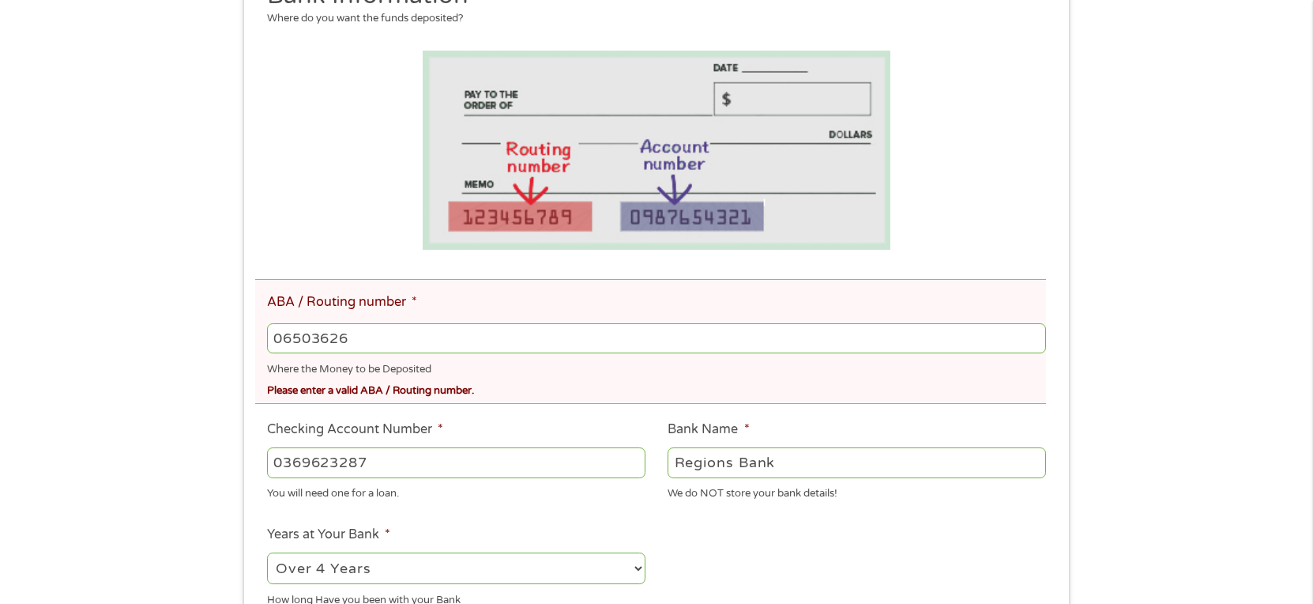
scroll to position [395, 0]
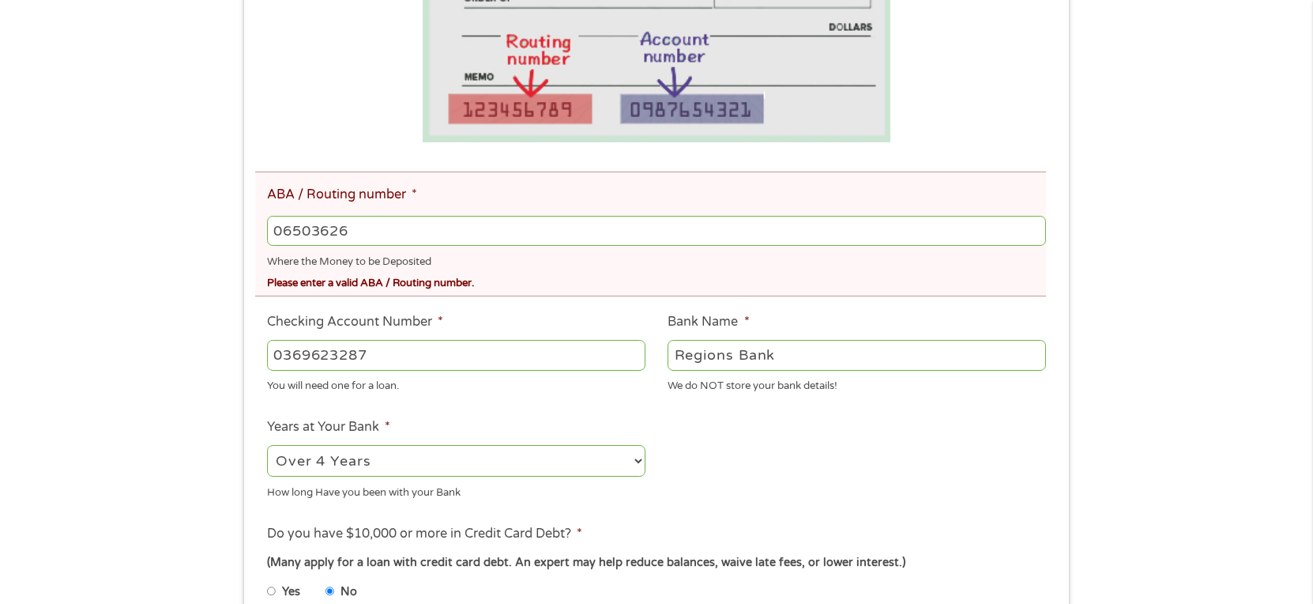
click at [415, 227] on input "06503626" at bounding box center [656, 231] width 779 height 30
drag, startPoint x: 415, startPoint y: 227, endPoint x: 200, endPoint y: 218, distance: 215.1
click at [200, 218] on div "There was a problem with your submission. Please review the fields below. 1 Sta…" at bounding box center [656, 281] width 1313 height 1202
type input "065403626"
type input "REGIONS BANK"
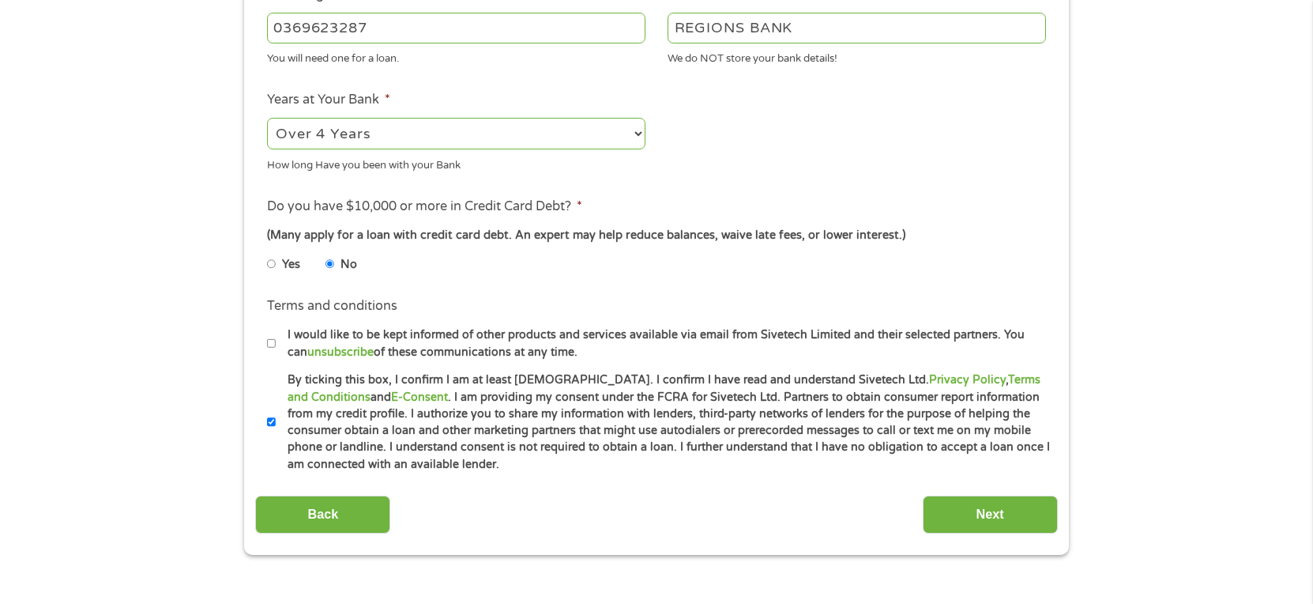
scroll to position [553, 0]
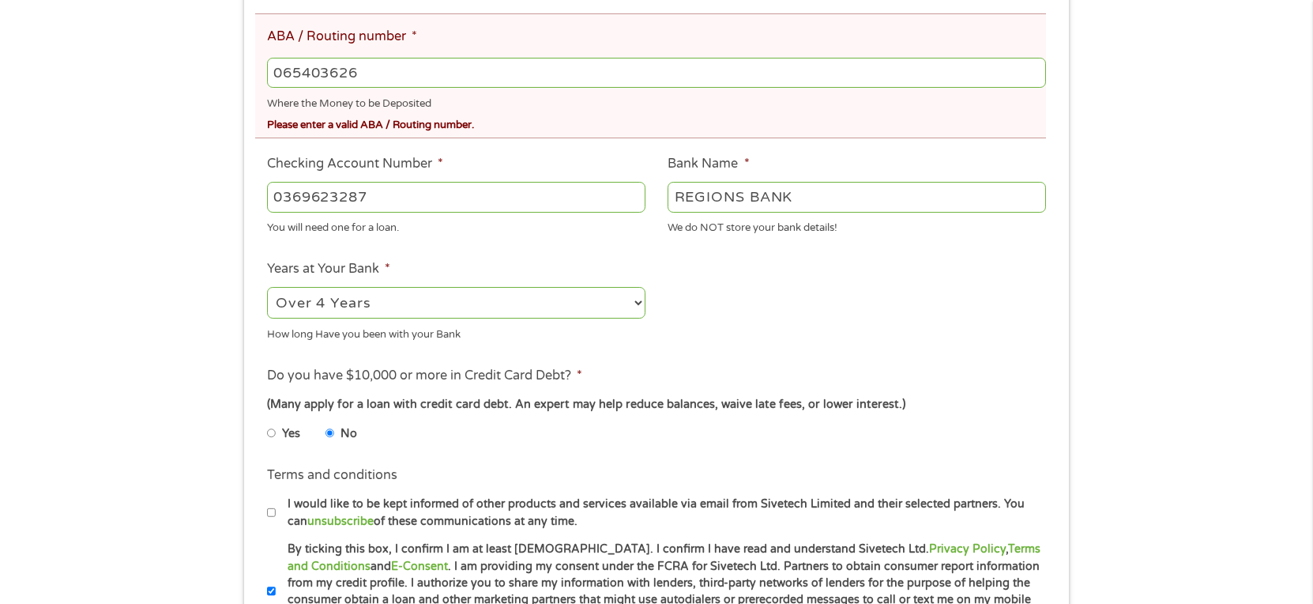
type input "065403626"
click at [438, 200] on input "0369623287" at bounding box center [456, 197] width 378 height 30
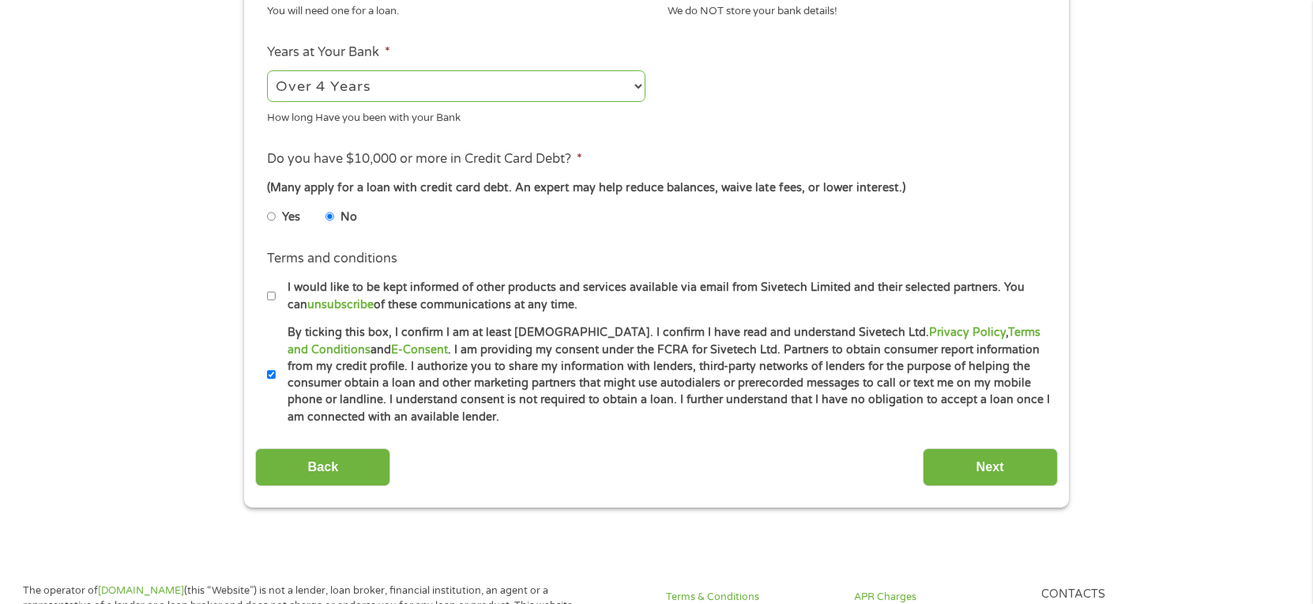
scroll to position [790, 0]
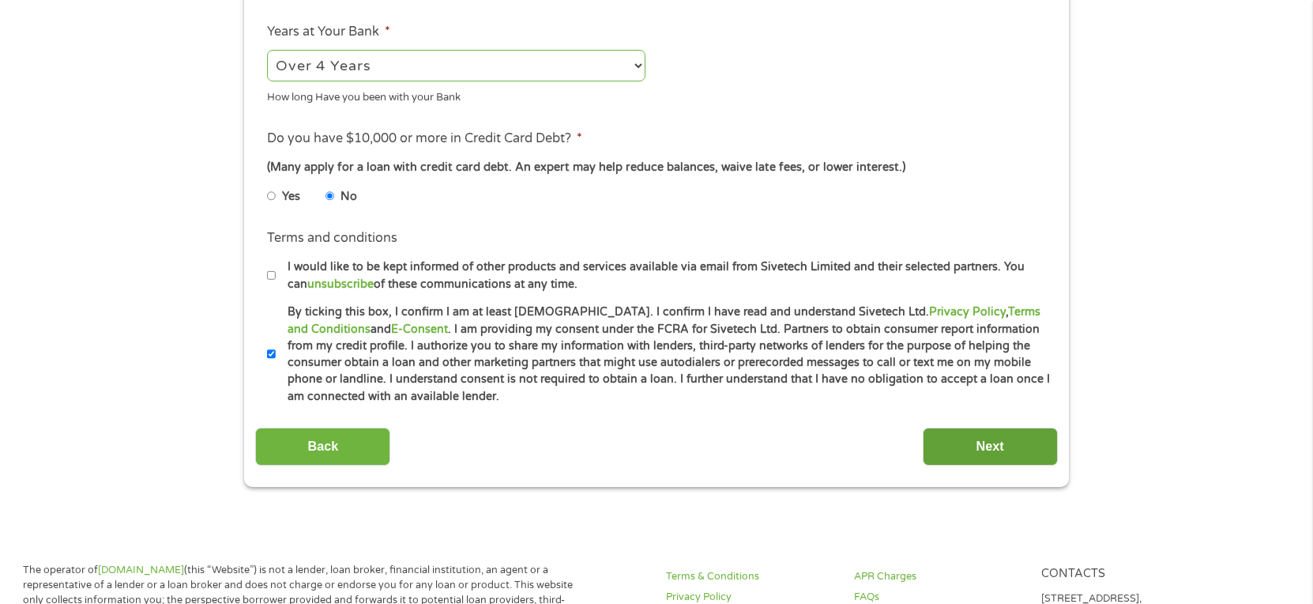
click at [984, 450] on input "Next" at bounding box center [990, 446] width 135 height 39
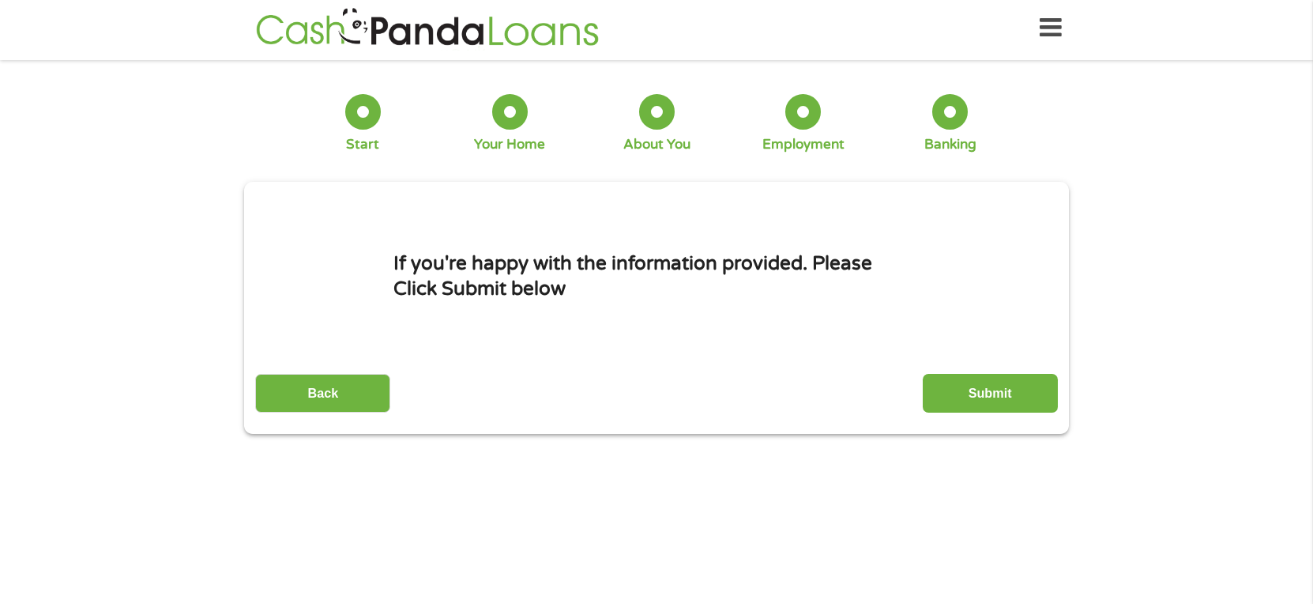
scroll to position [0, 0]
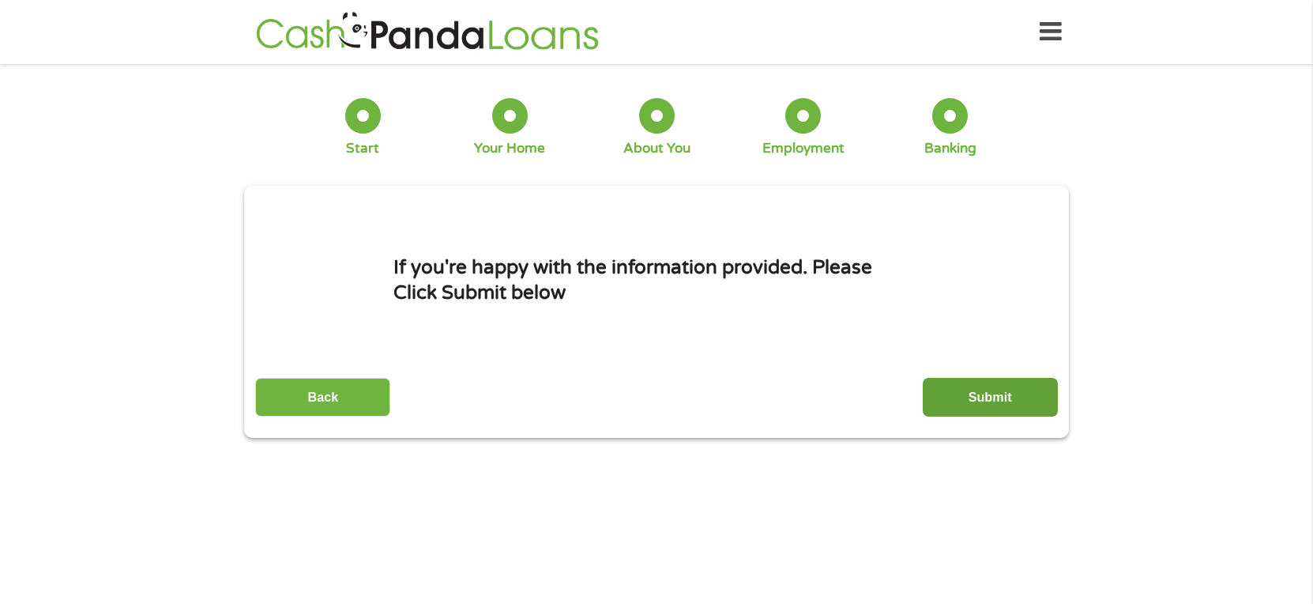
click at [1002, 401] on input "Submit" at bounding box center [990, 397] width 135 height 39
